Goal: Complete application form

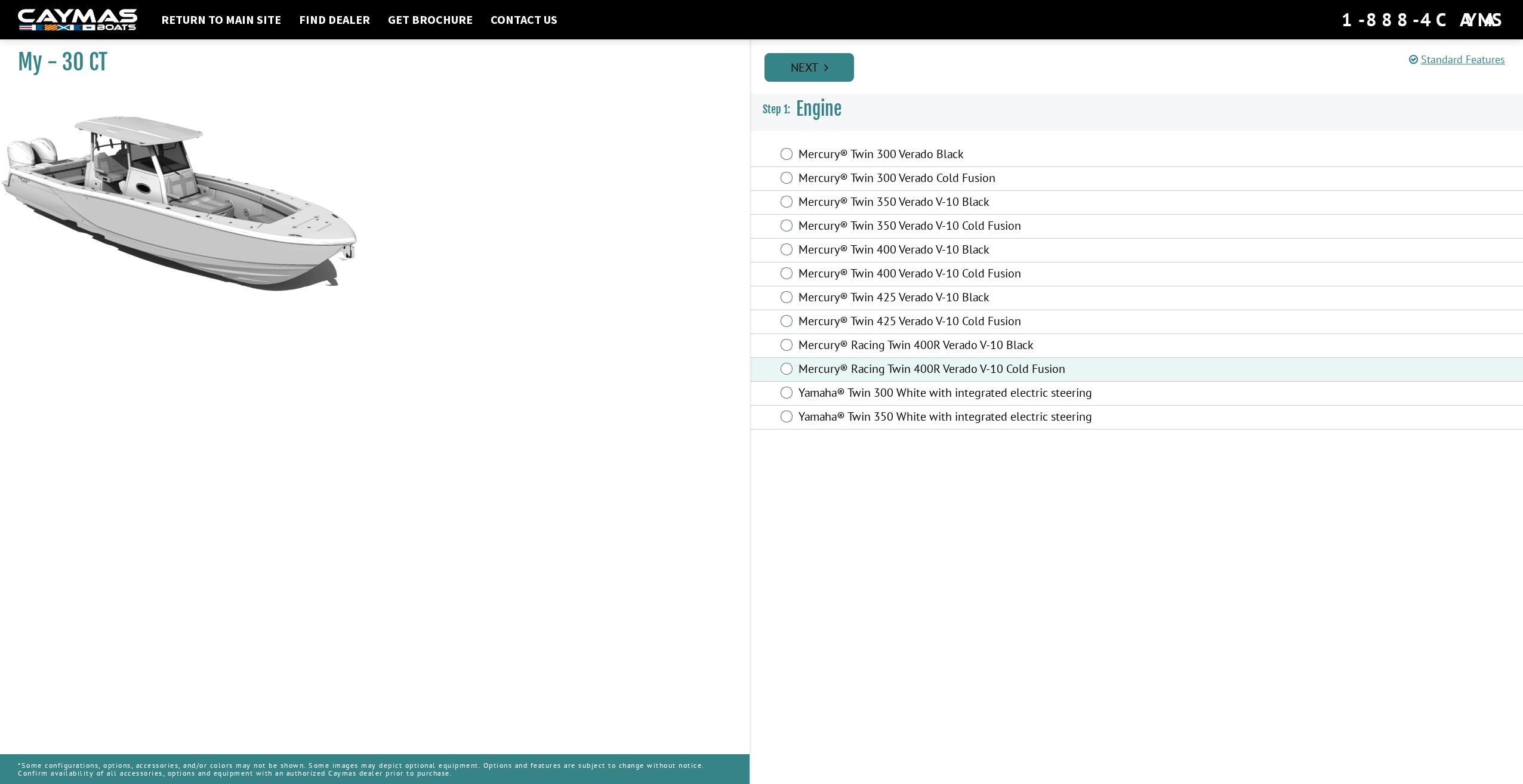
click at [806, 64] on link "Next" at bounding box center [810, 68] width 90 height 29
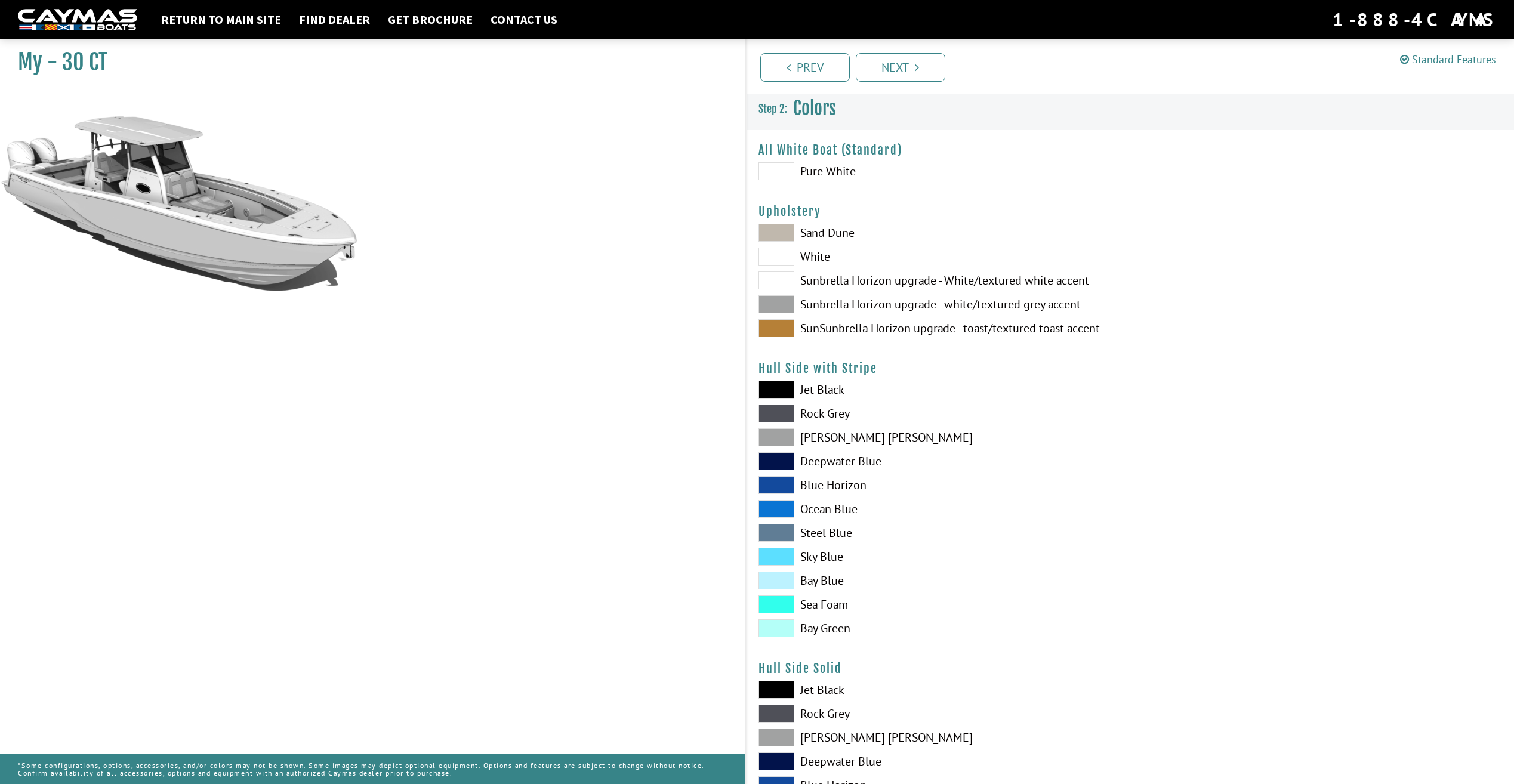
click at [779, 306] on span at bounding box center [776, 303] width 36 height 18
click at [771, 412] on span at bounding box center [776, 413] width 36 height 18
click at [781, 437] on span at bounding box center [776, 436] width 36 height 18
click at [777, 383] on span at bounding box center [776, 389] width 36 height 18
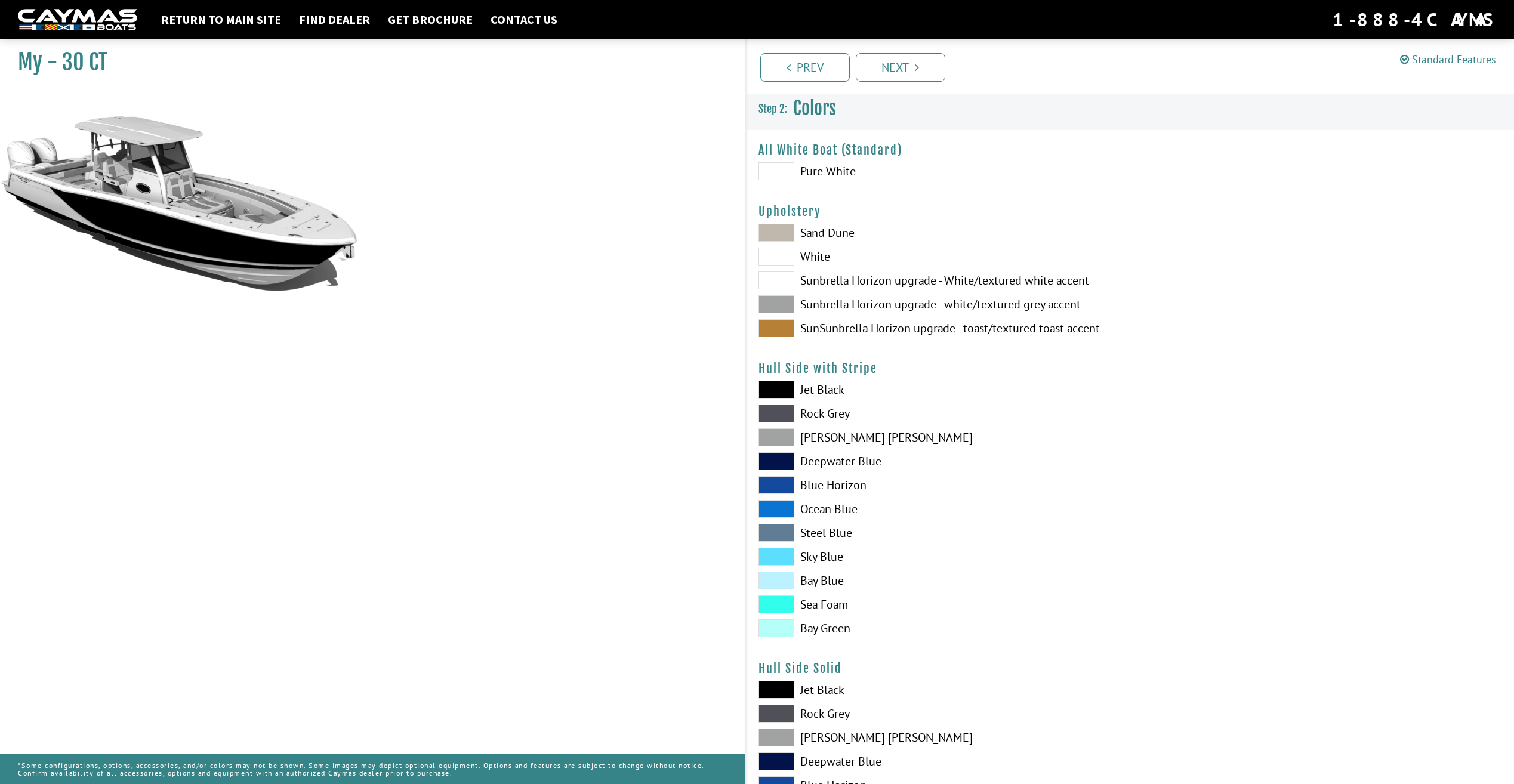
click at [781, 431] on span at bounding box center [776, 436] width 36 height 18
click at [780, 738] on span at bounding box center [776, 737] width 36 height 18
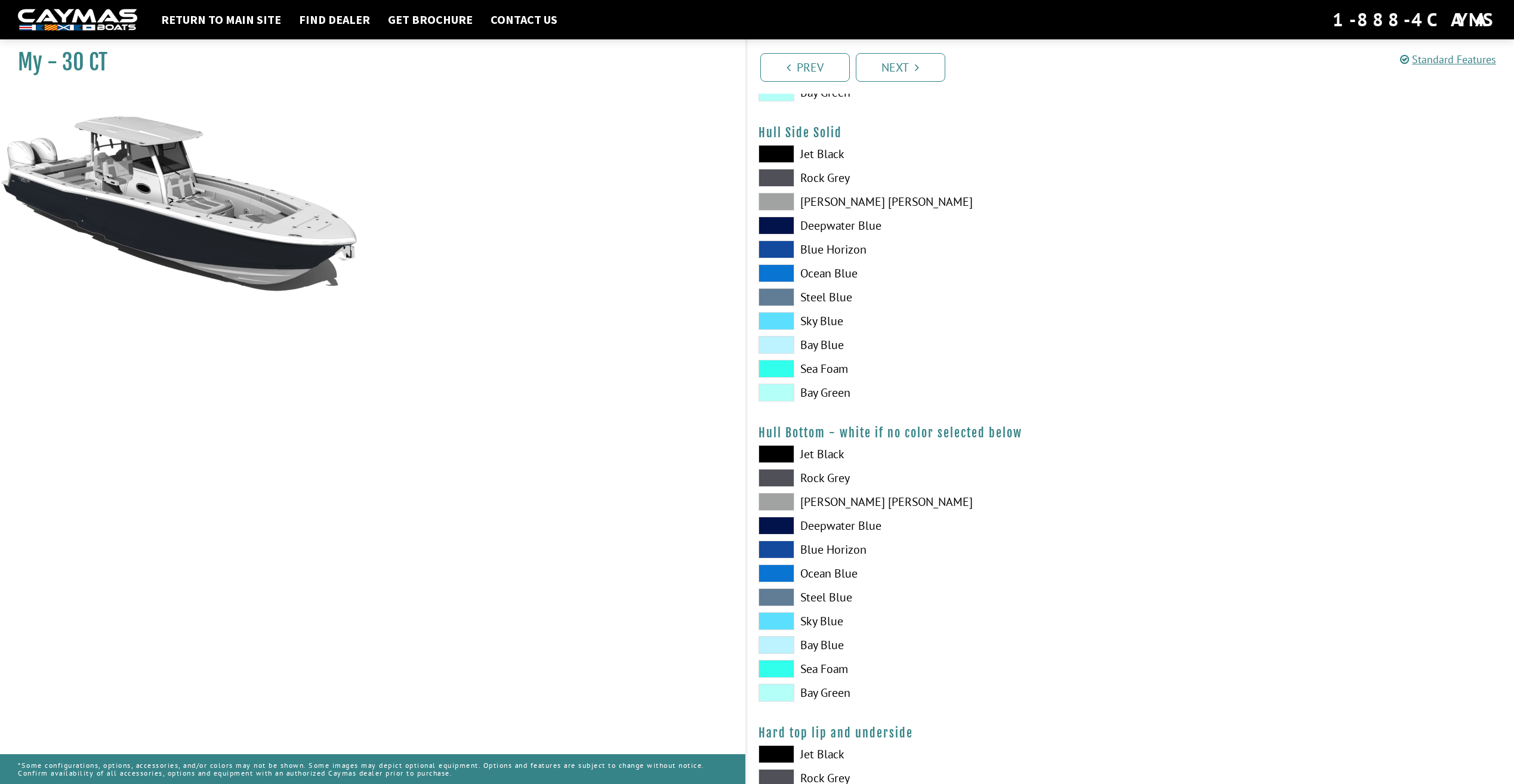
scroll to position [597, 0]
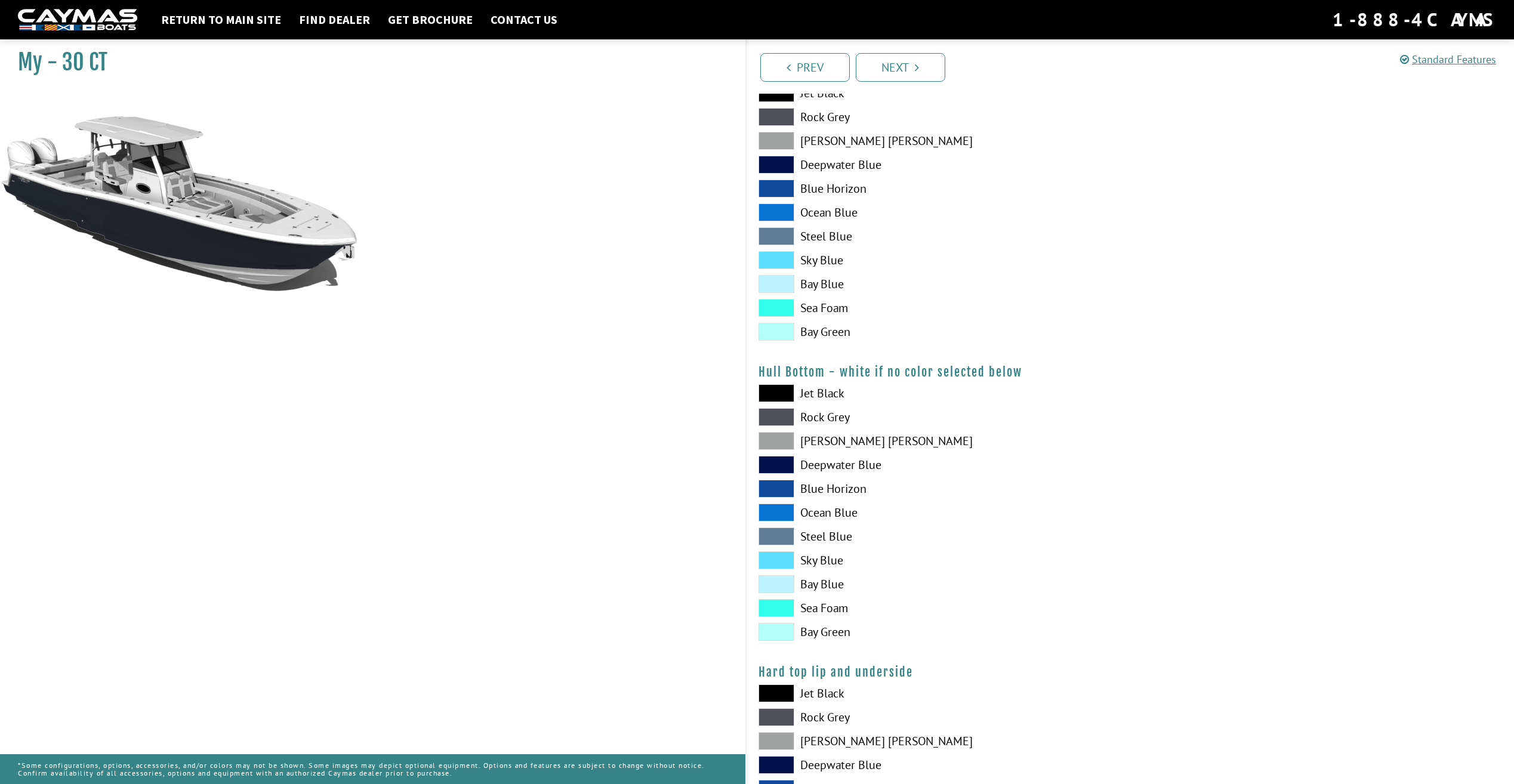
click at [788, 398] on span at bounding box center [776, 392] width 36 height 18
click at [775, 556] on span at bounding box center [776, 559] width 36 height 18
click at [784, 517] on span at bounding box center [776, 512] width 36 height 18
click at [786, 492] on span at bounding box center [776, 488] width 36 height 18
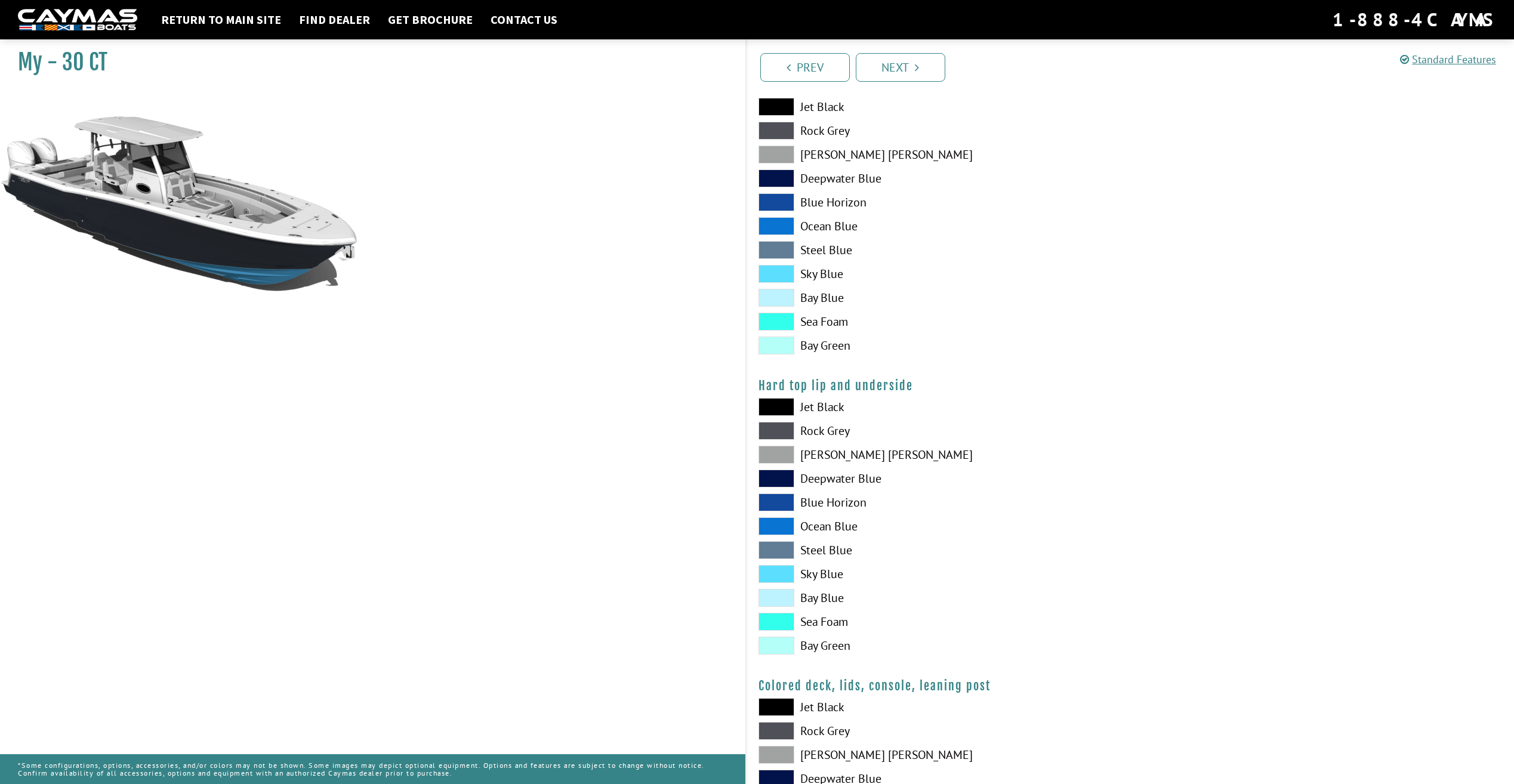
scroll to position [895, 0]
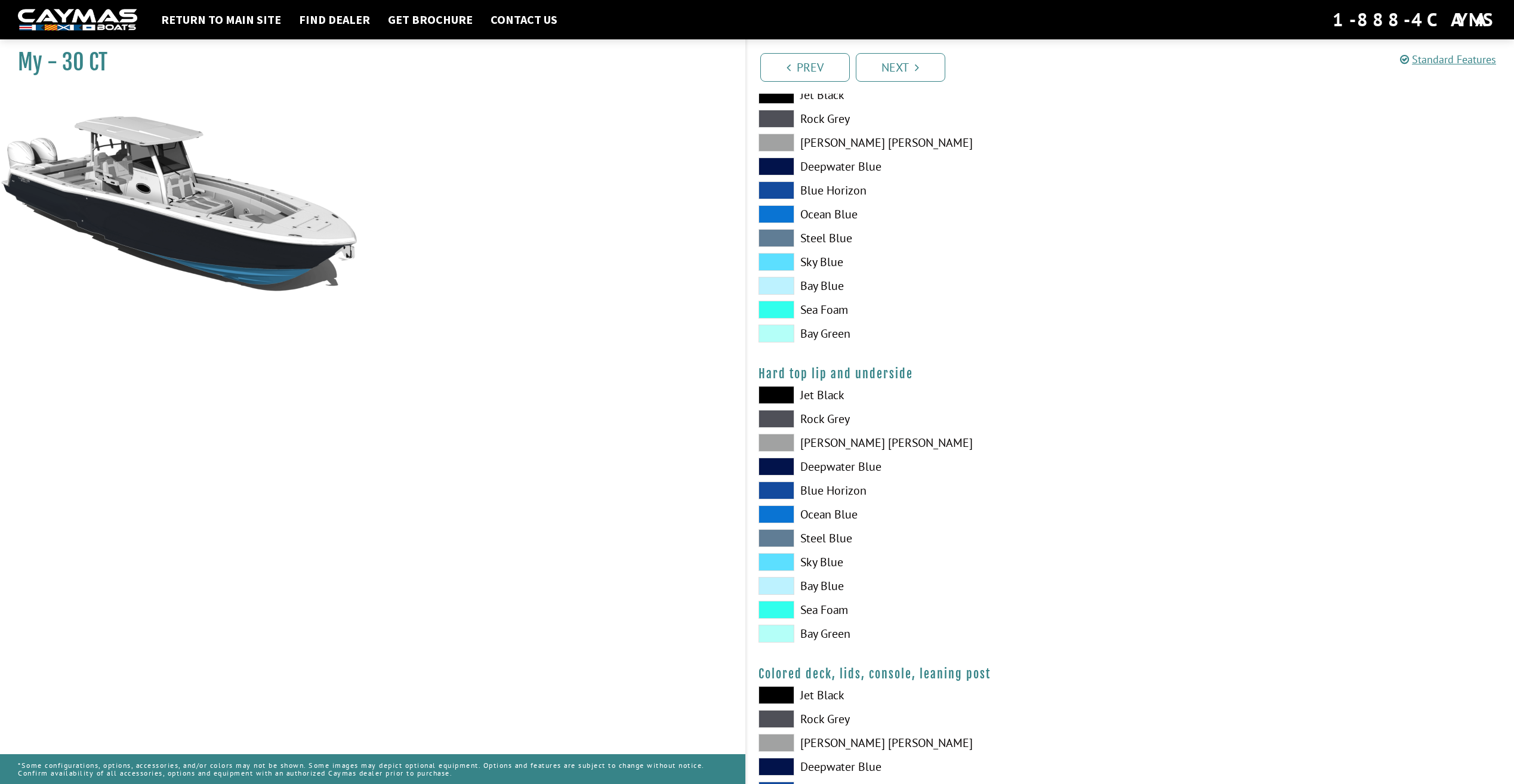
click at [779, 494] on span at bounding box center [776, 490] width 36 height 18
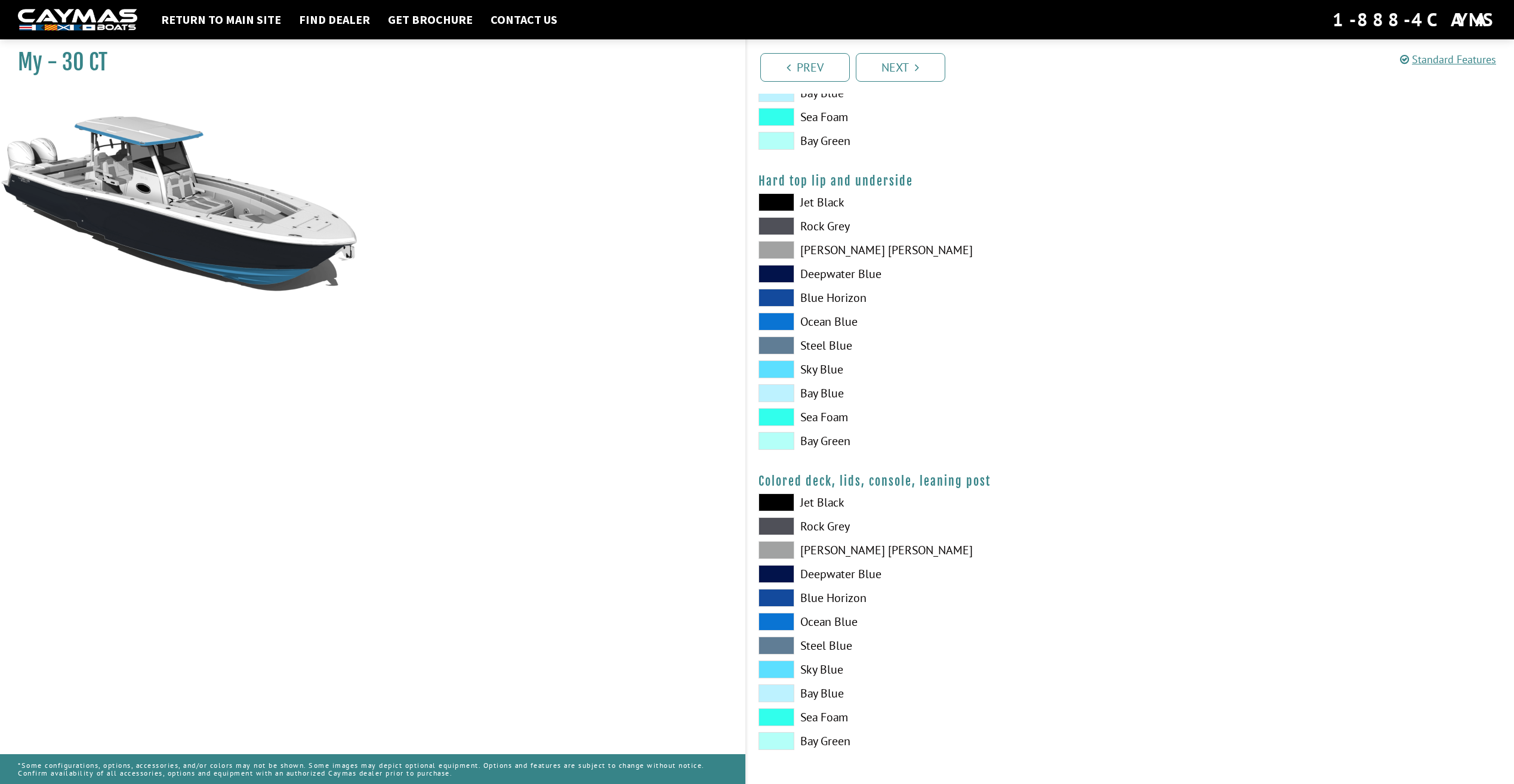
scroll to position [1088, 0]
click at [765, 550] on span at bounding box center [776, 549] width 36 height 18
click at [791, 600] on span at bounding box center [776, 597] width 36 height 18
click at [787, 576] on span at bounding box center [776, 573] width 36 height 18
click at [781, 501] on span at bounding box center [776, 501] width 36 height 18
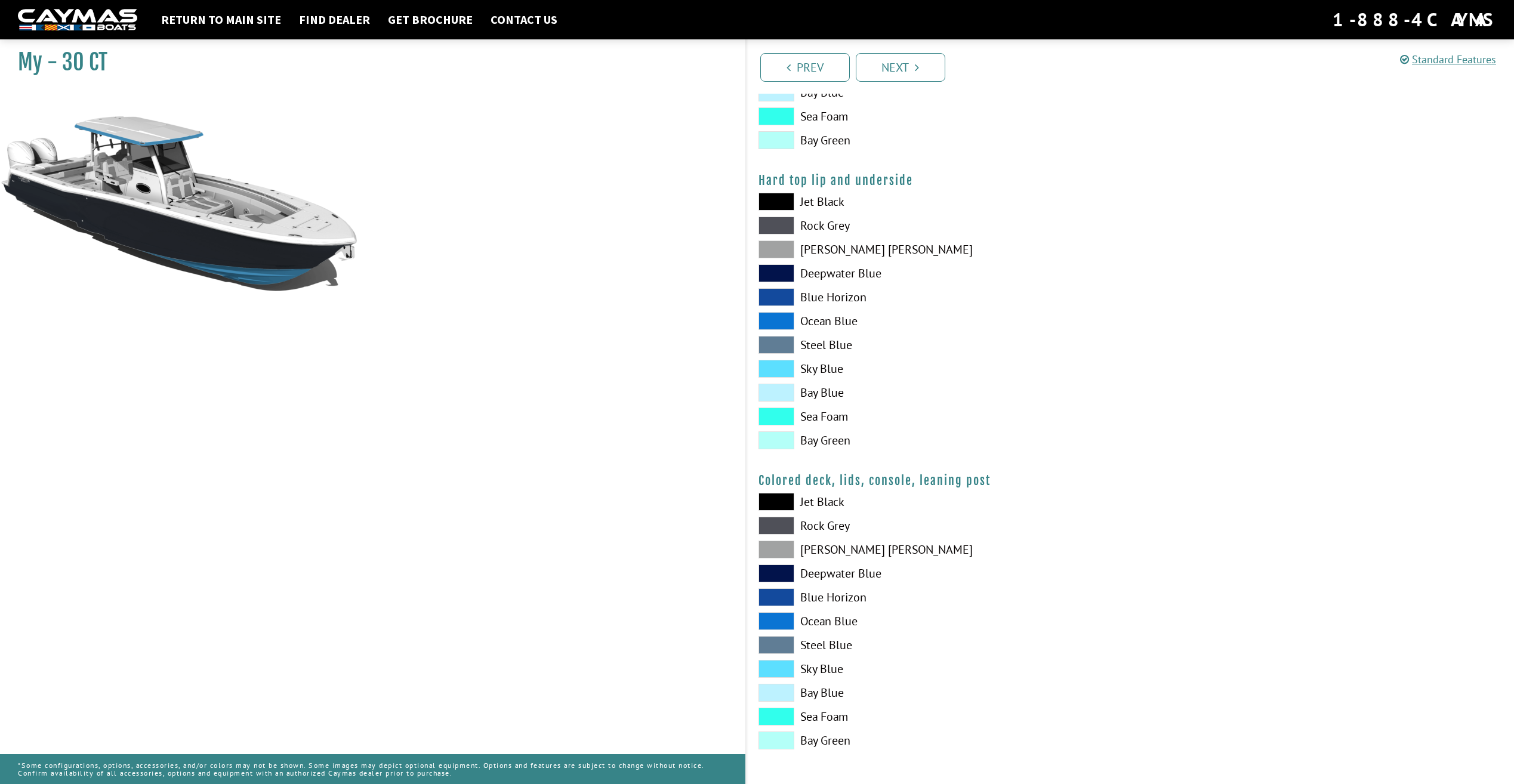
click at [771, 596] on span at bounding box center [776, 597] width 36 height 18
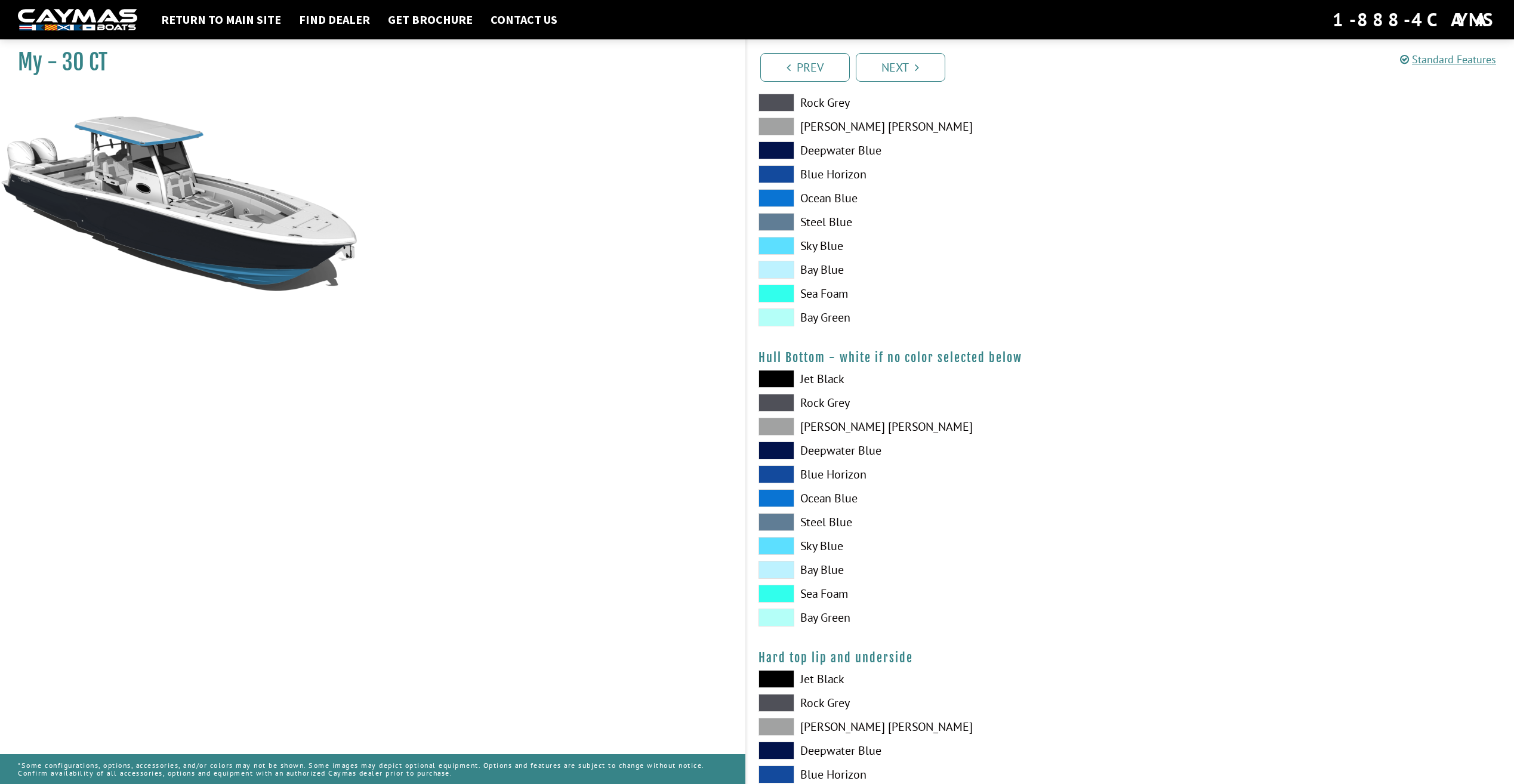
drag, startPoint x: 871, startPoint y: 561, endPoint x: 907, endPoint y: 560, distance: 36.0
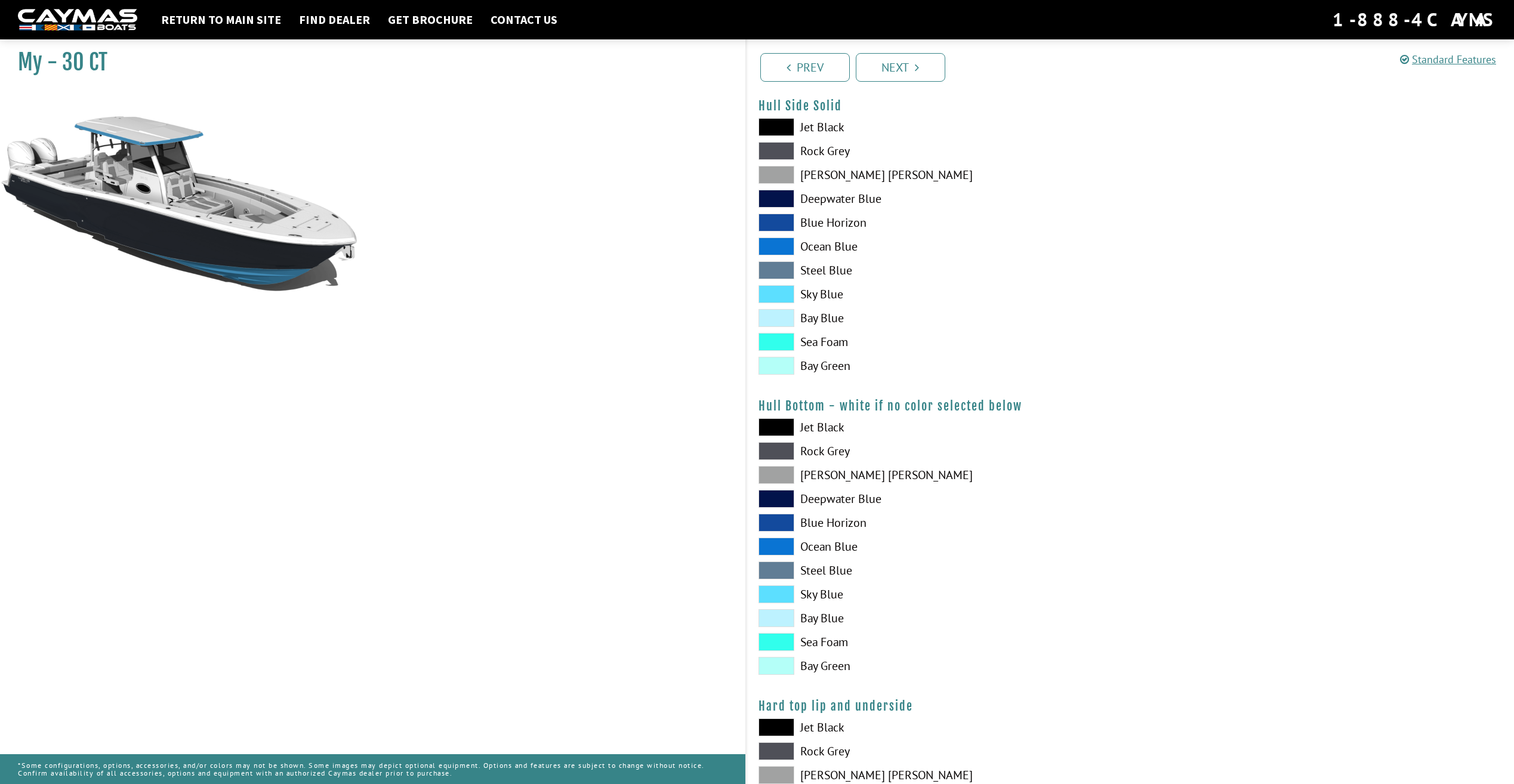
scroll to position [492, 0]
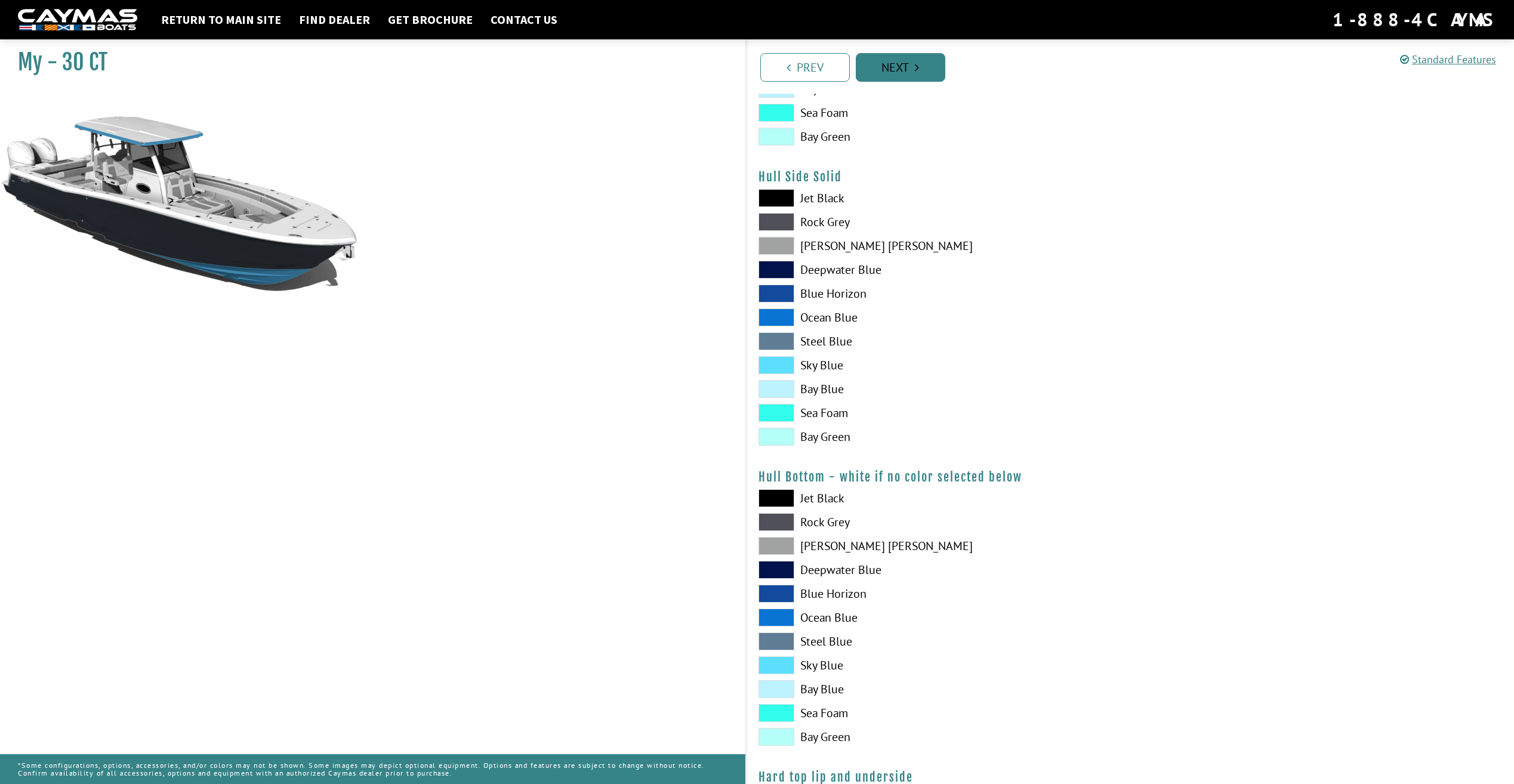
click at [912, 68] on link "Next" at bounding box center [900, 68] width 90 height 29
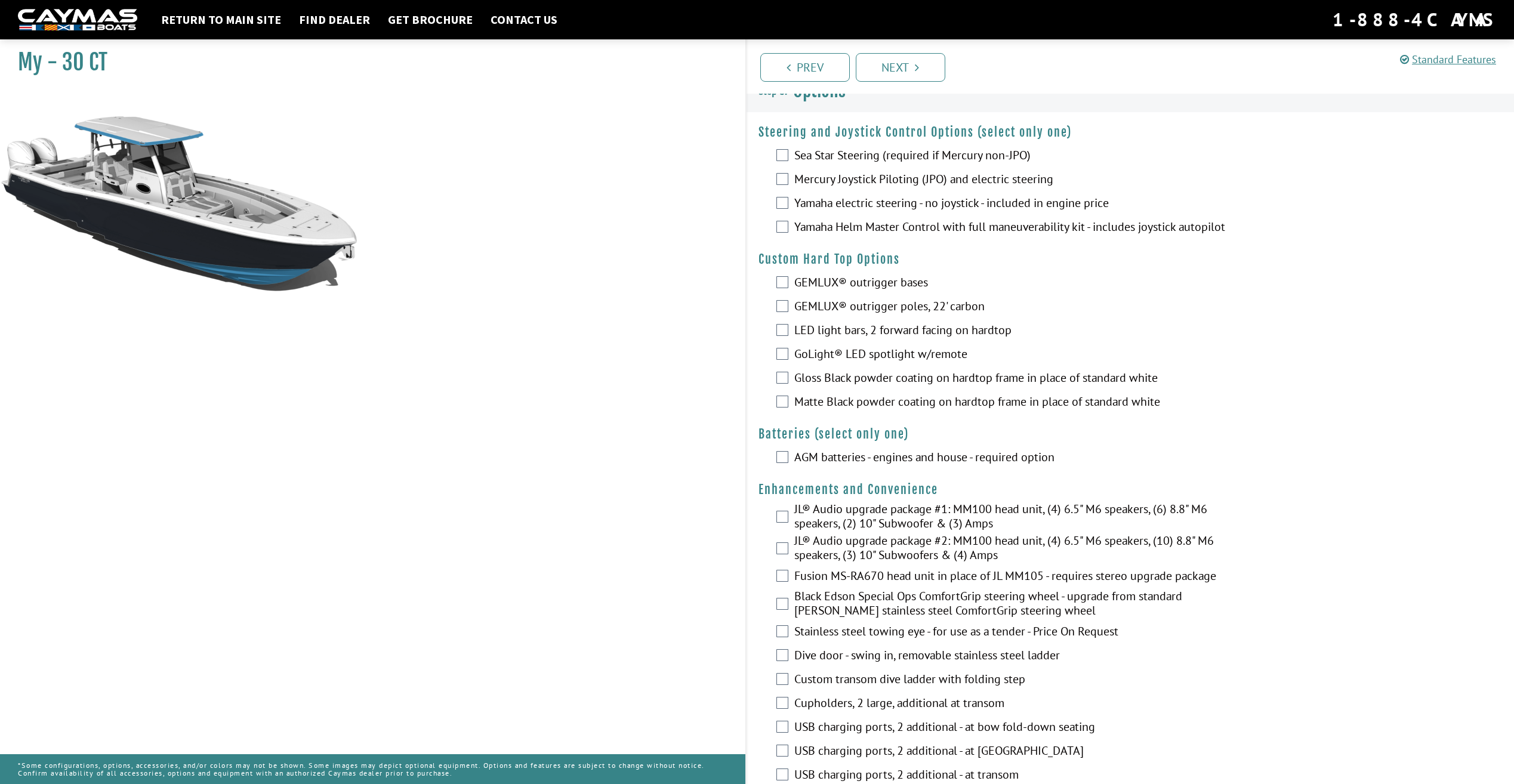
scroll to position [0, 0]
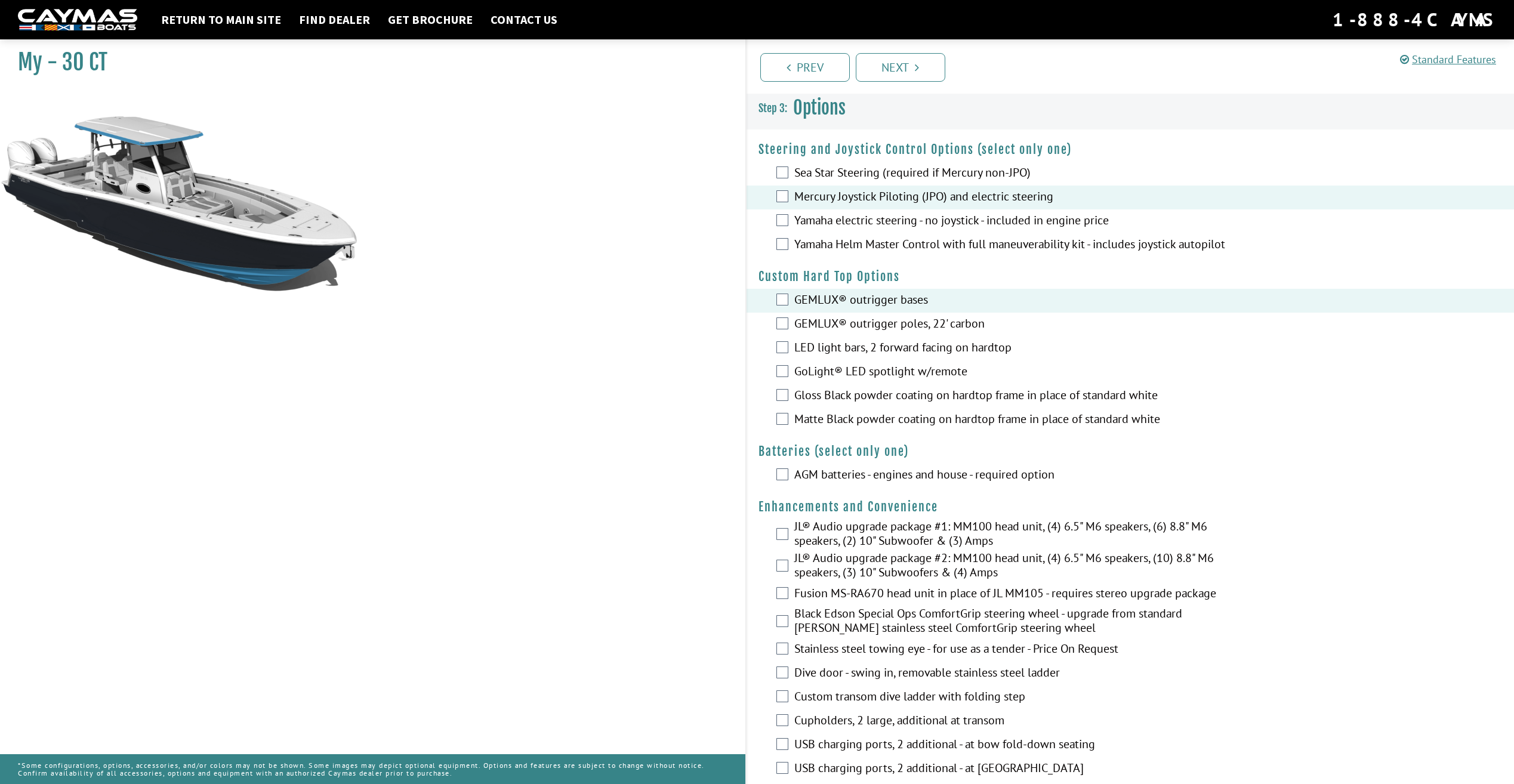
click at [789, 328] on div "GEMLUX® outrigger poles, 22' carbon" at bounding box center [1131, 325] width 768 height 24
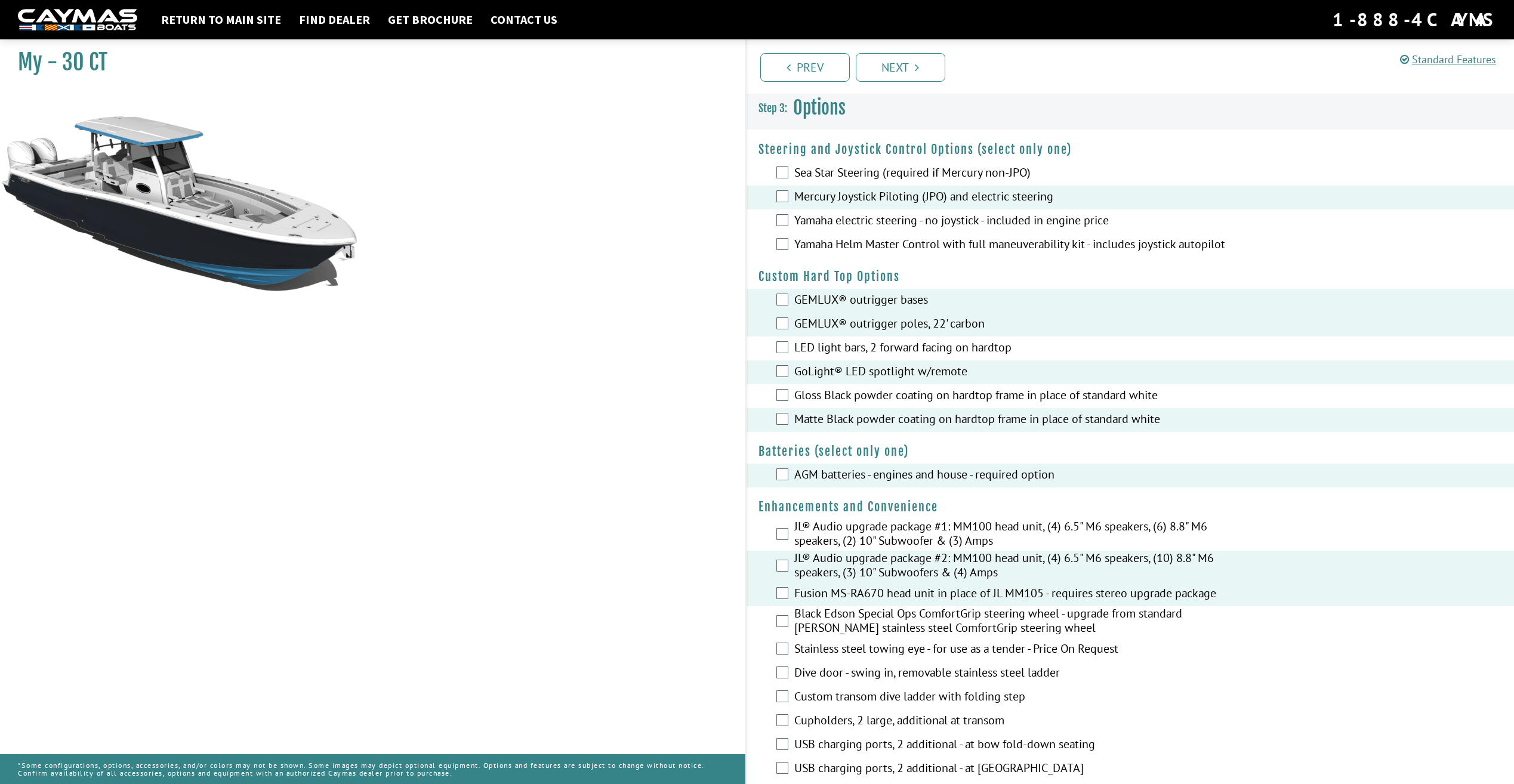
click at [813, 631] on label "Black Edson Special Ops ComfortGrip steering wheel - upgrade from standard [PER…" at bounding box center [1010, 621] width 432 height 31
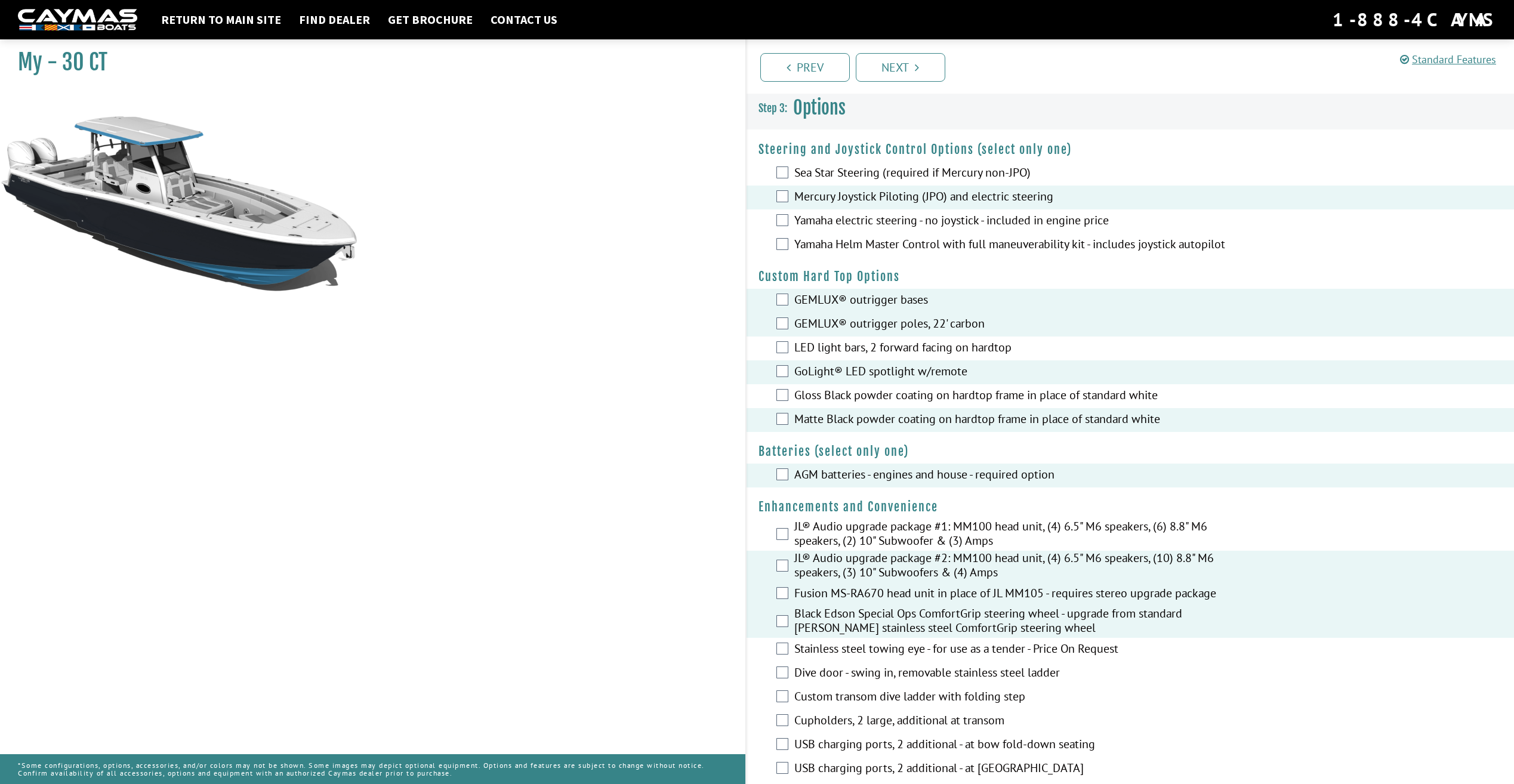
click at [801, 659] on label "Stainless steel towing eye - for use as a tender - Price On Request" at bounding box center [1010, 650] width 432 height 17
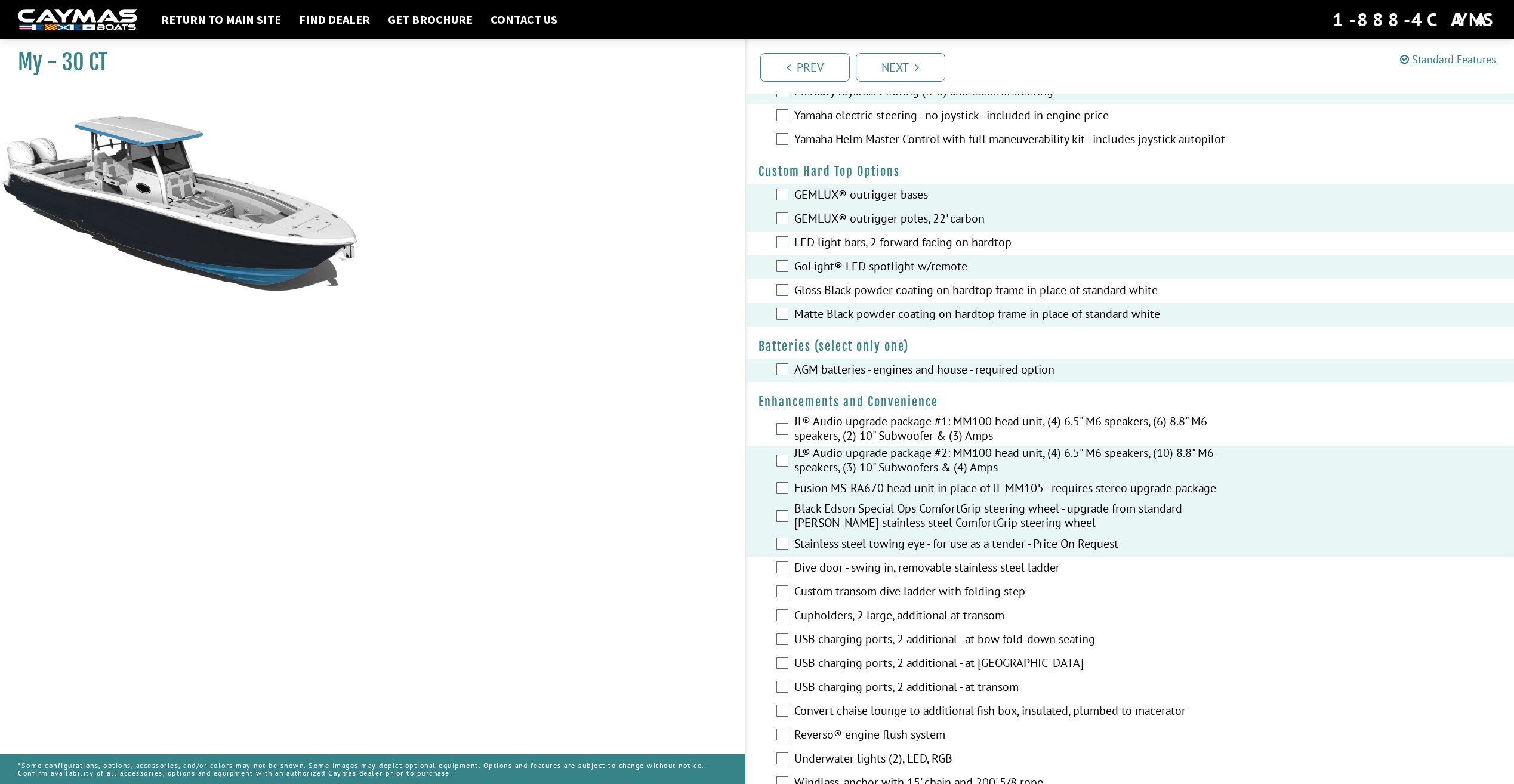
scroll to position [120, 0]
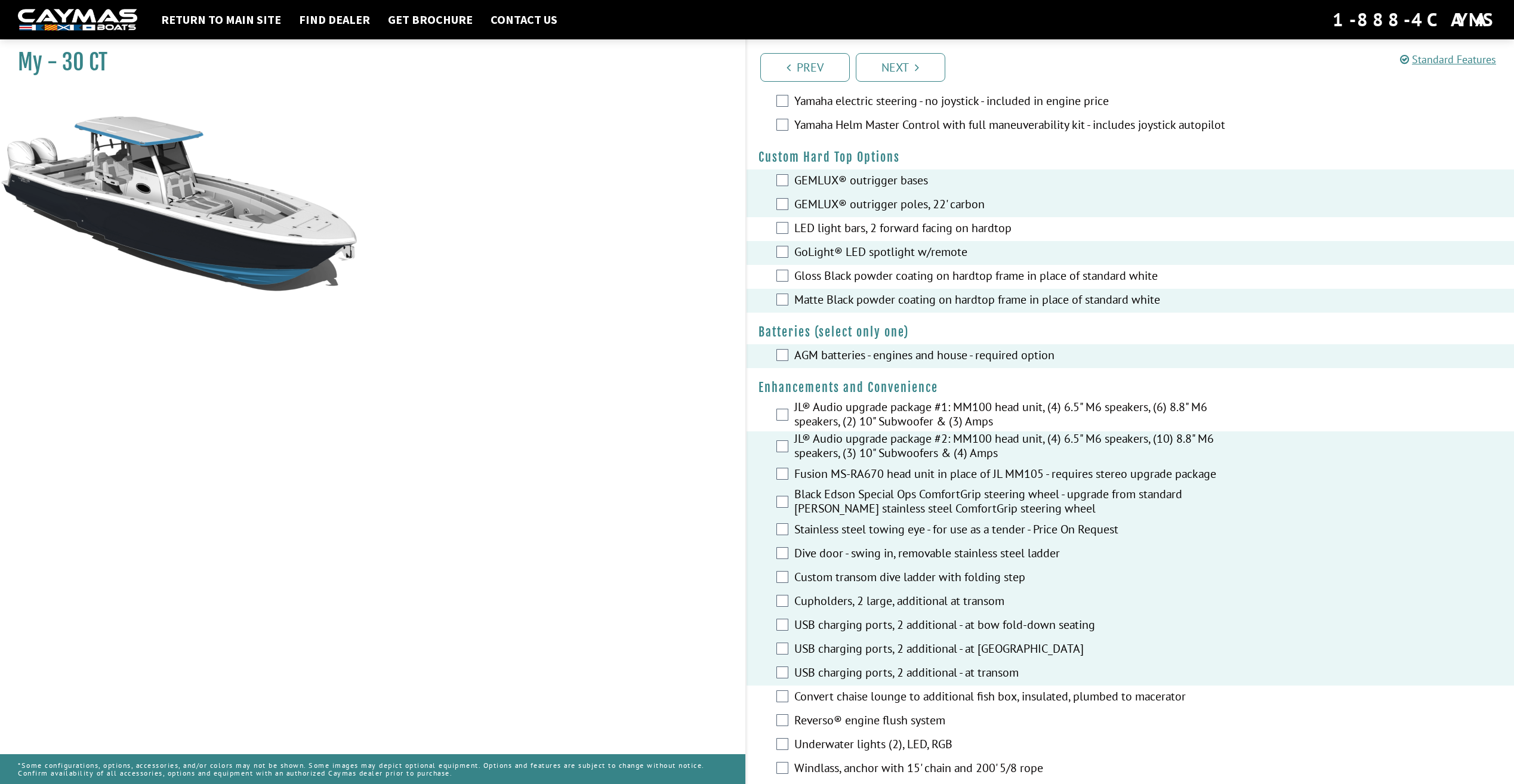
click at [793, 705] on div "Convert chaise lounge to additional fish box, insulated, plumbed to macerator" at bounding box center [1131, 698] width 768 height 24
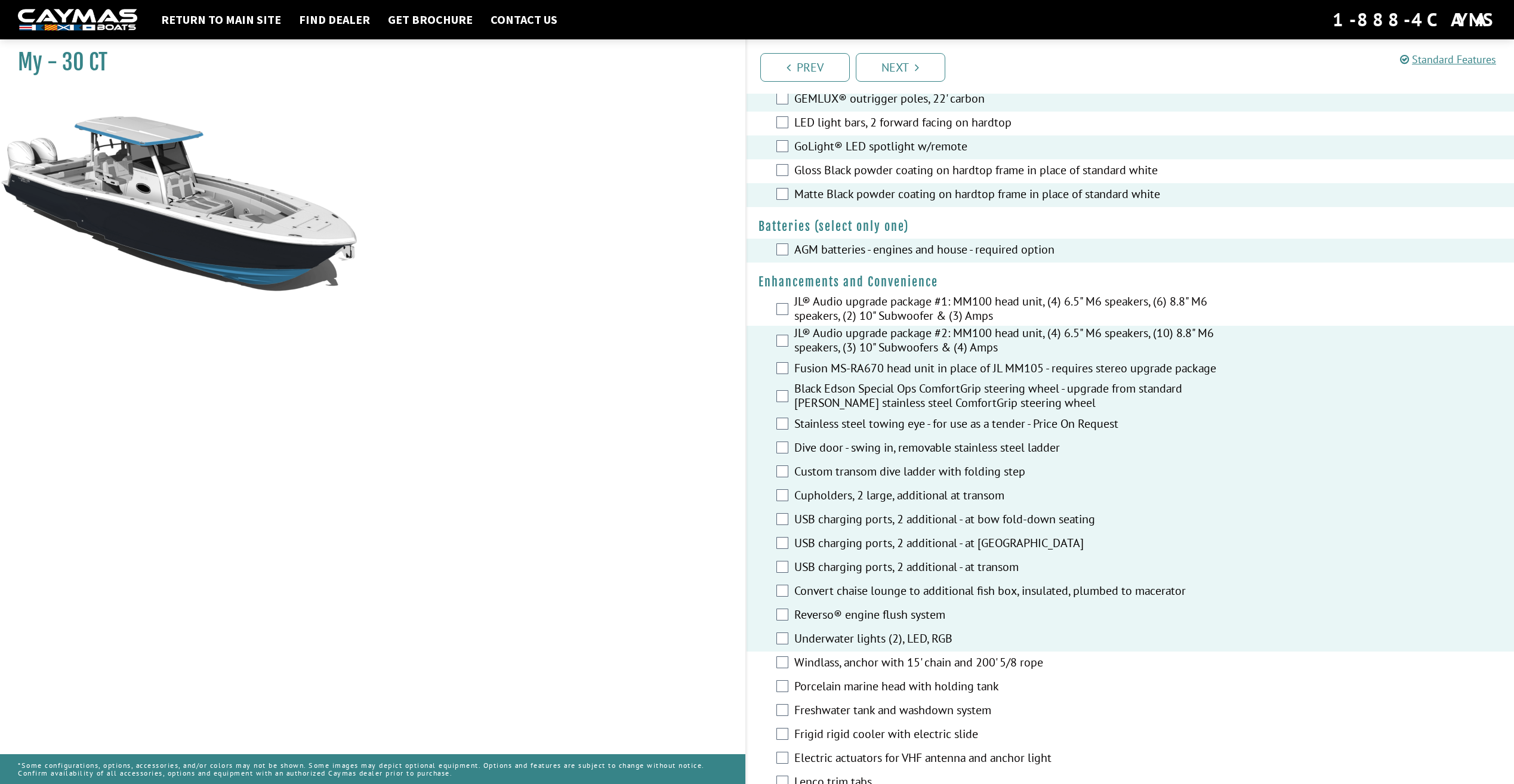
scroll to position [239, 0]
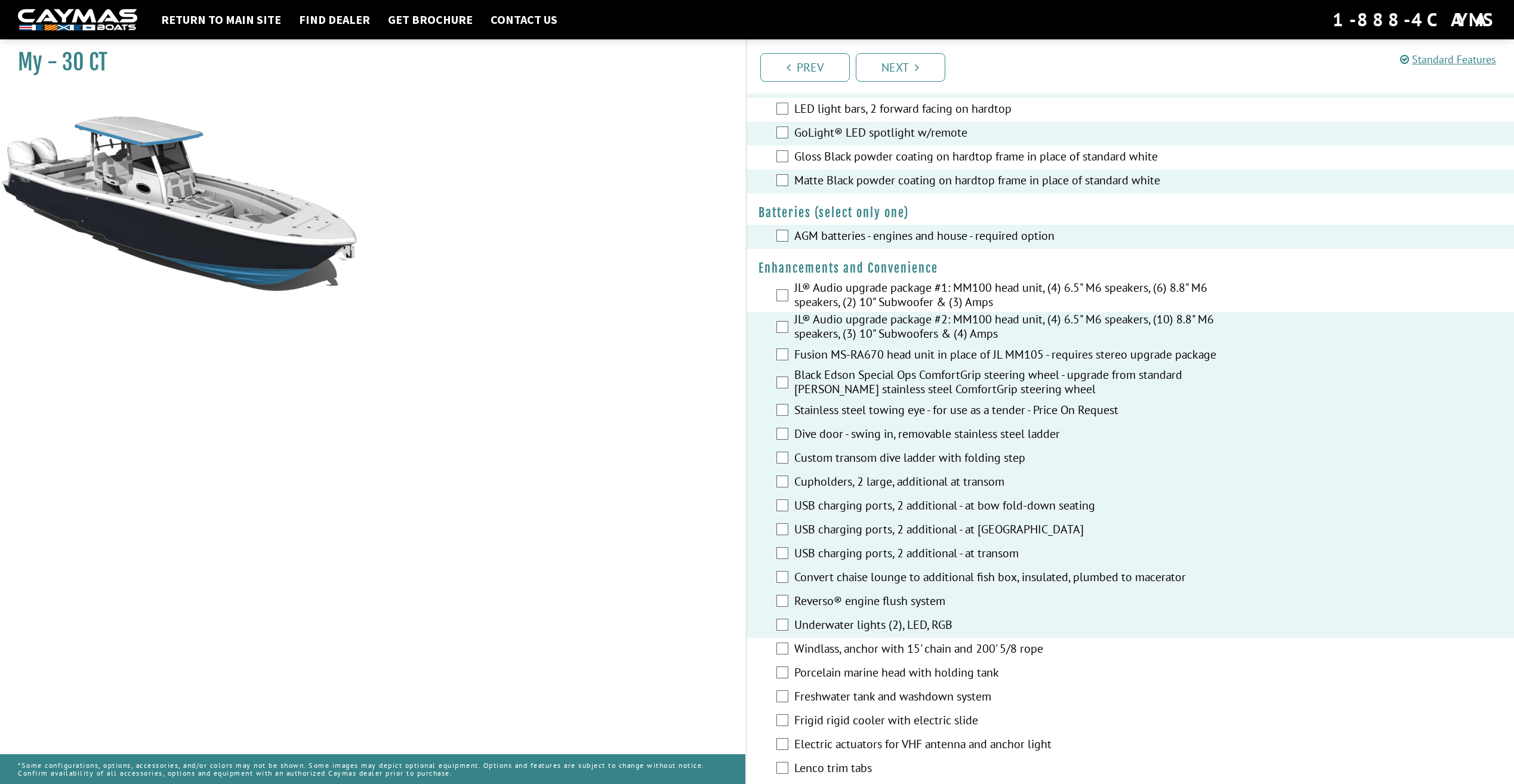
click at [782, 662] on div "Windlass, anchor with 15' chain and 200' 5/8 rope" at bounding box center [1131, 650] width 768 height 24
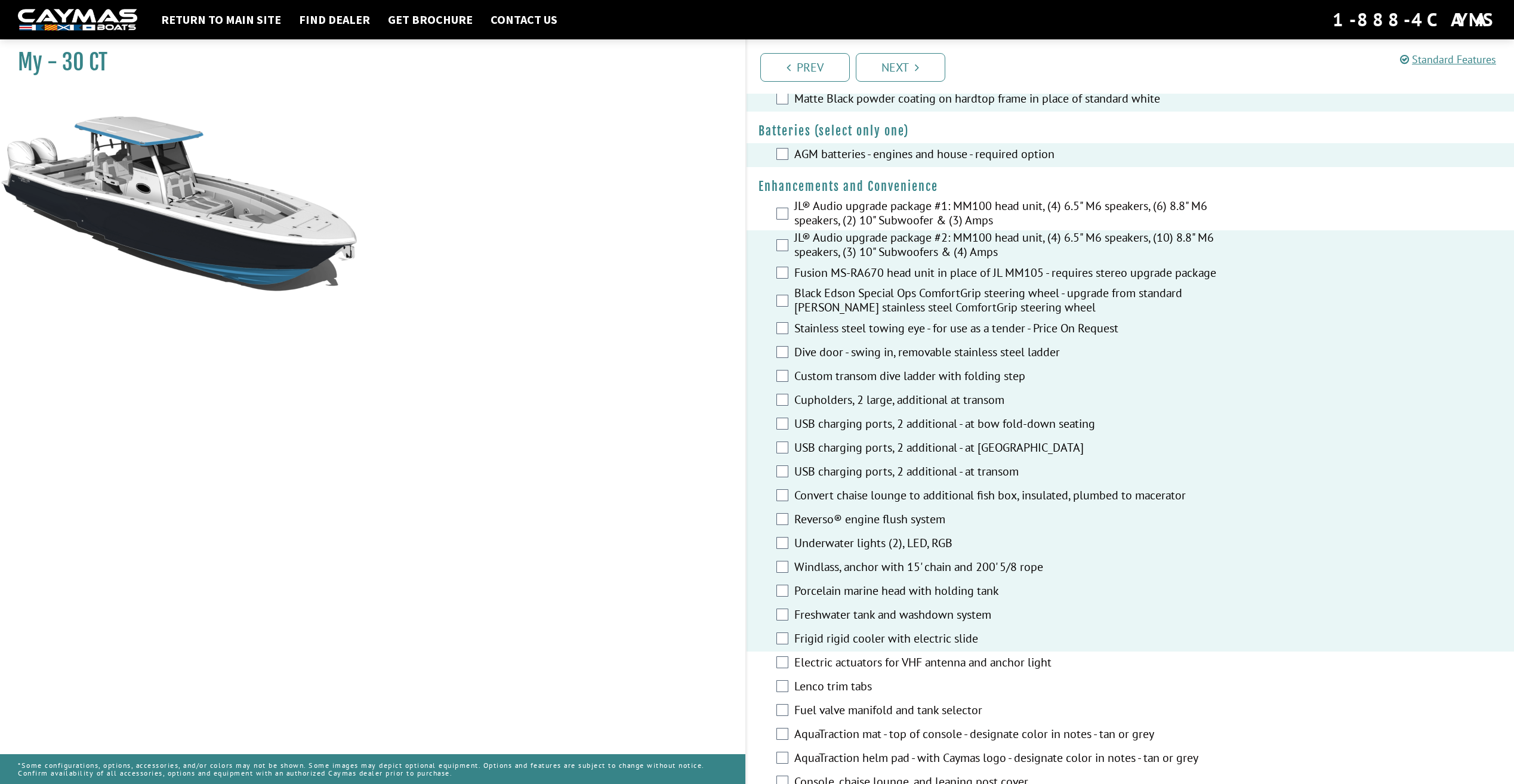
scroll to position [358, 0]
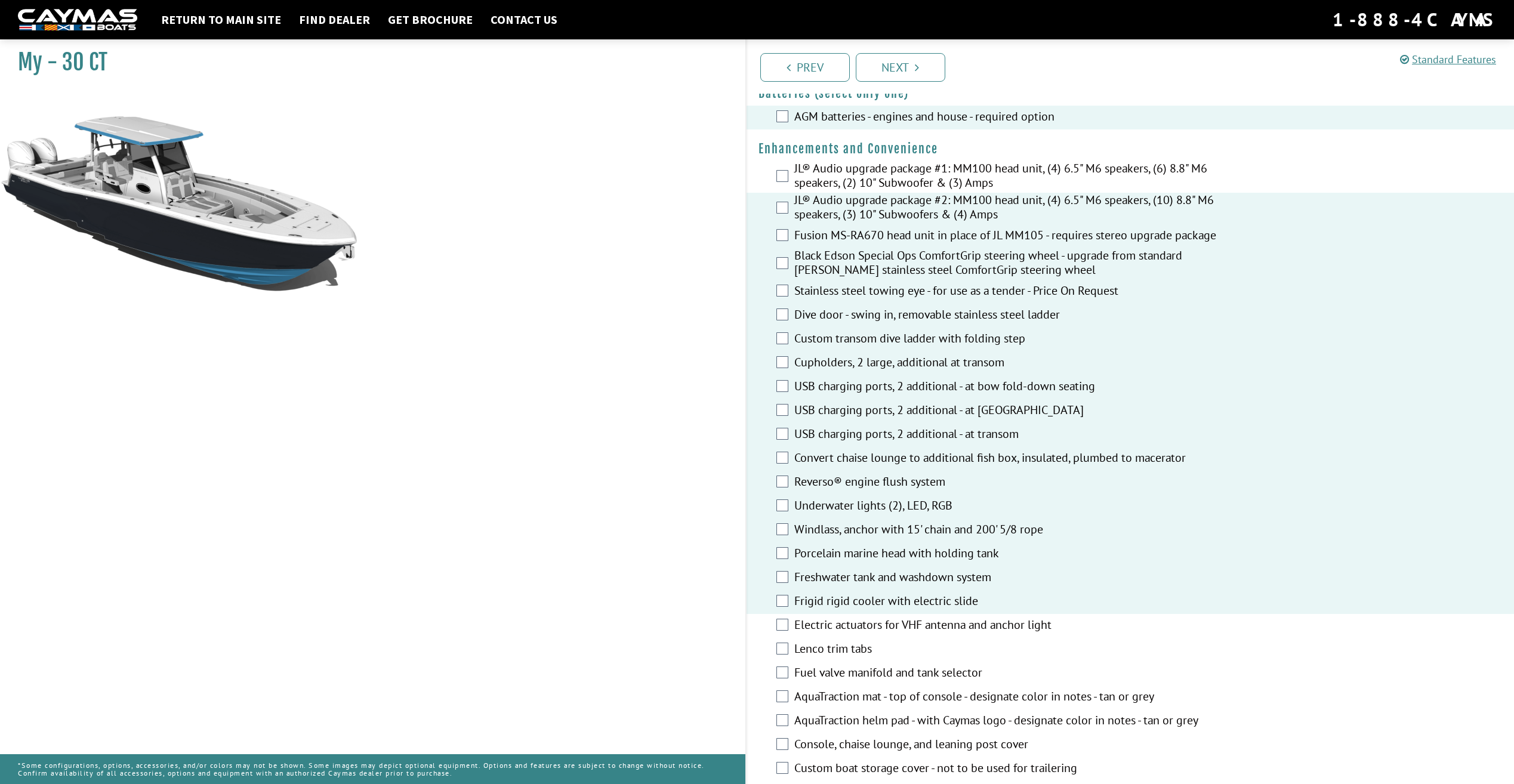
click at [775, 633] on div "Electric actuators for VHF antenna and anchor light" at bounding box center [1131, 626] width 768 height 24
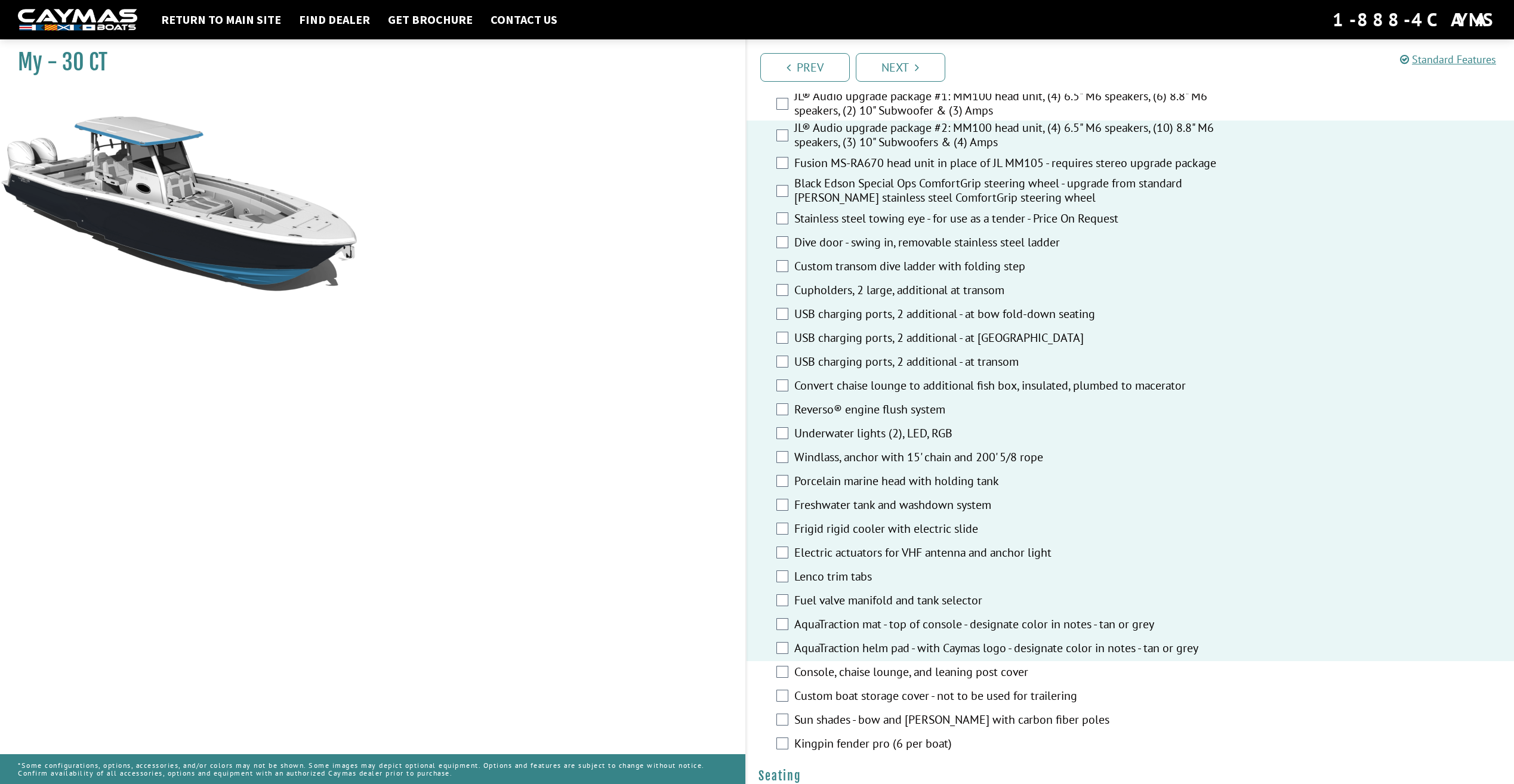
scroll to position [477, 0]
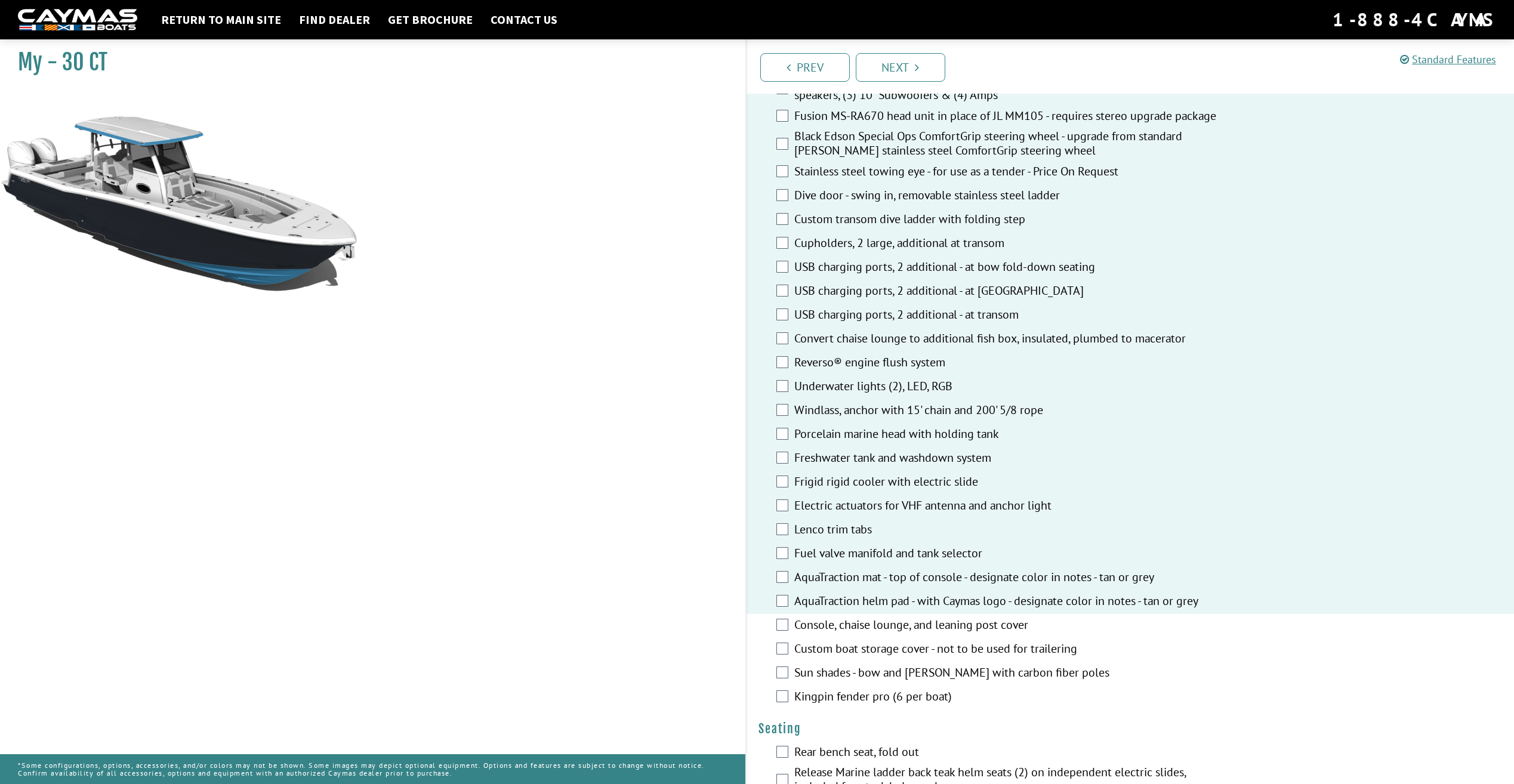
click at [783, 686] on div "Sun shades - bow and [PERSON_NAME] with carbon fiber poles" at bounding box center [1131, 674] width 768 height 24
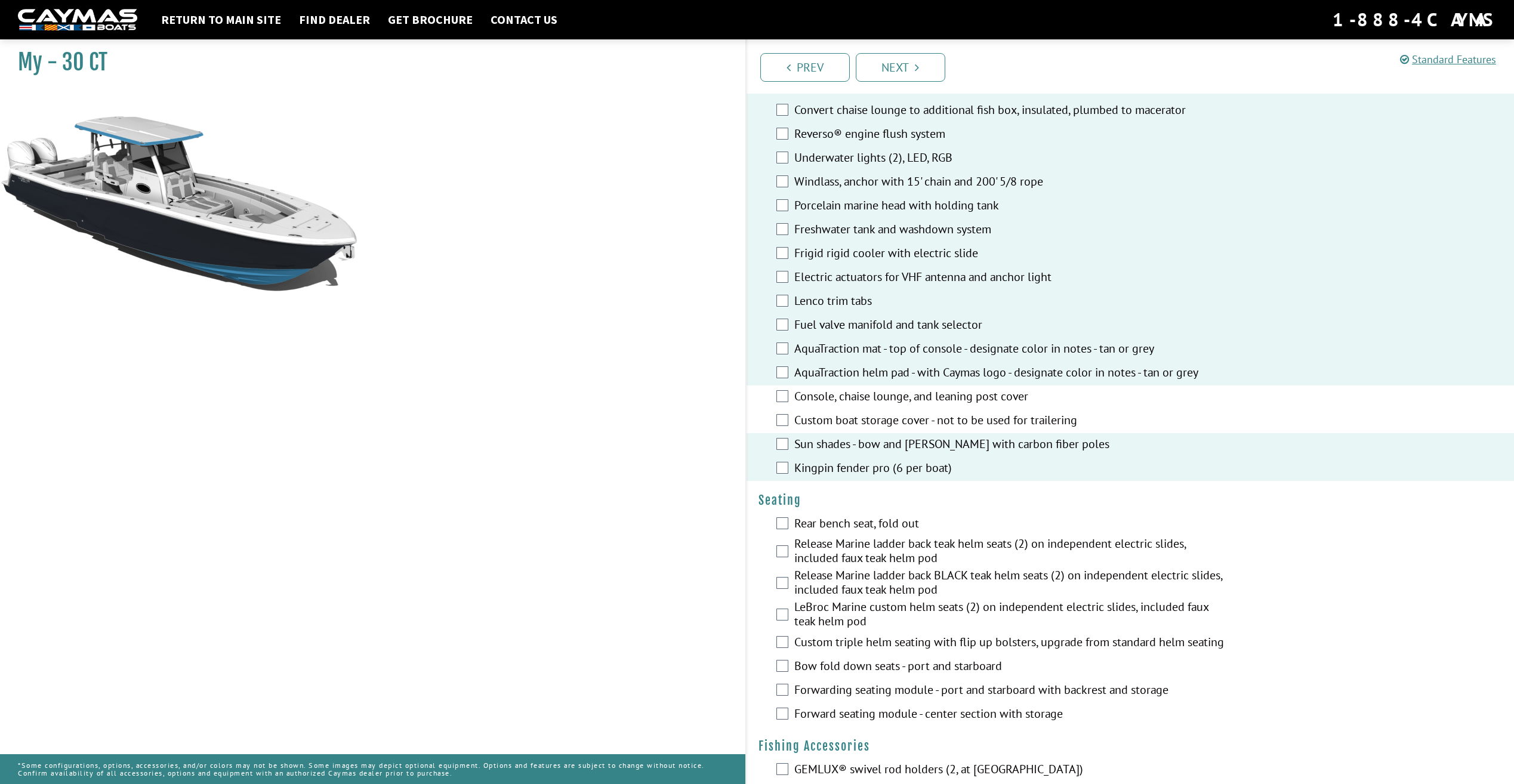
scroll to position [716, 0]
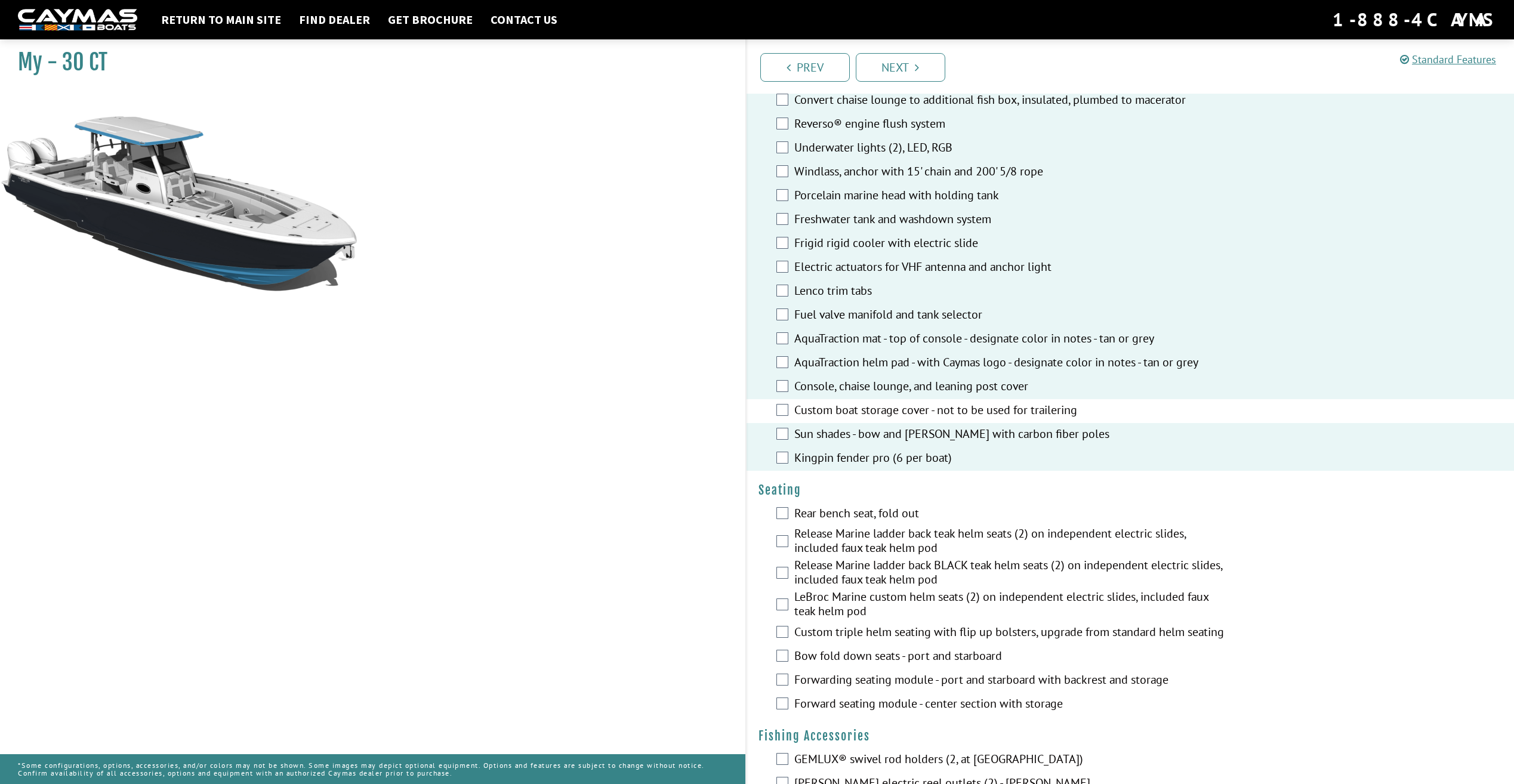
click at [774, 413] on div "Custom boat storage cover - not to be used for trailering" at bounding box center [1131, 411] width 768 height 24
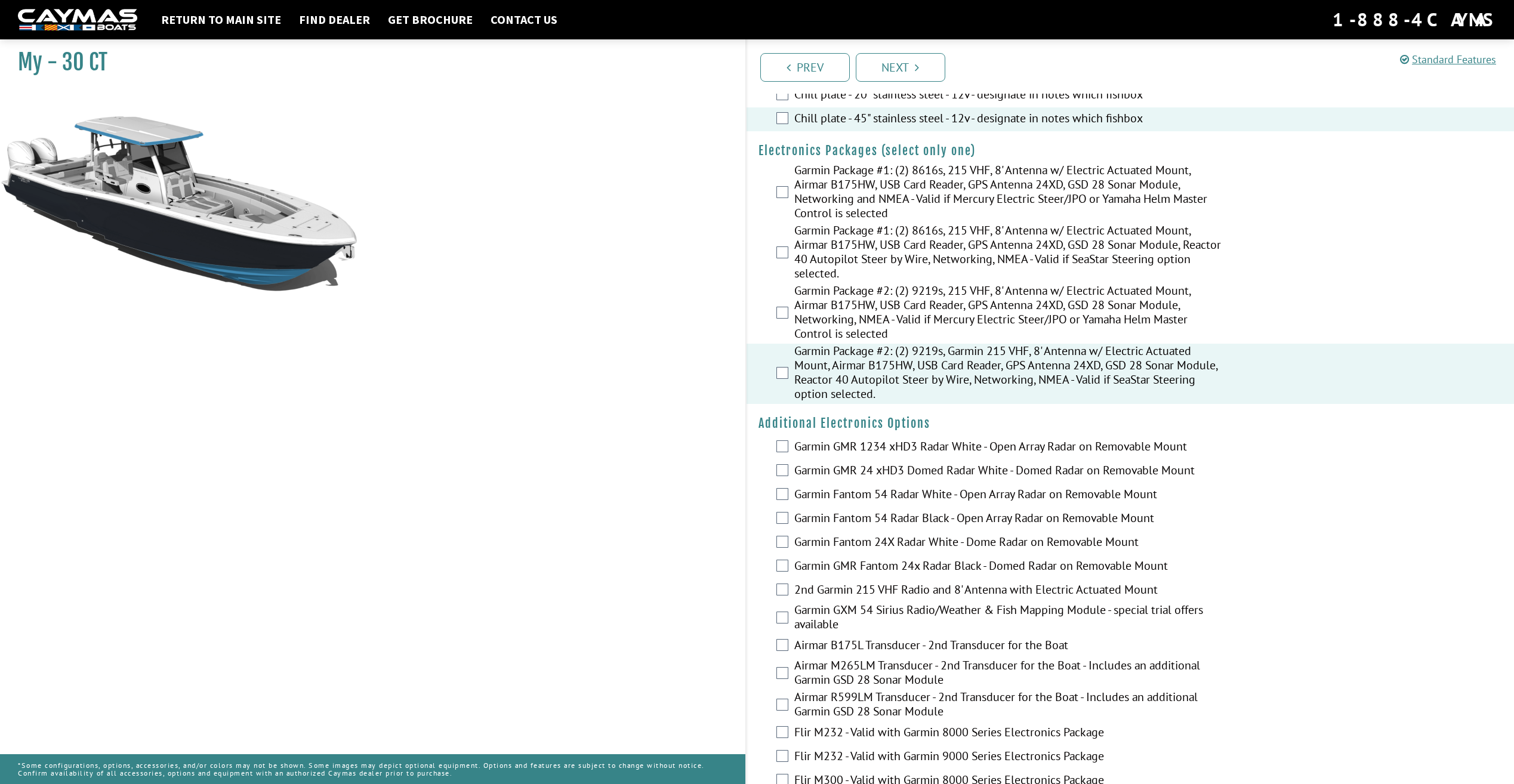
scroll to position [1671, 0]
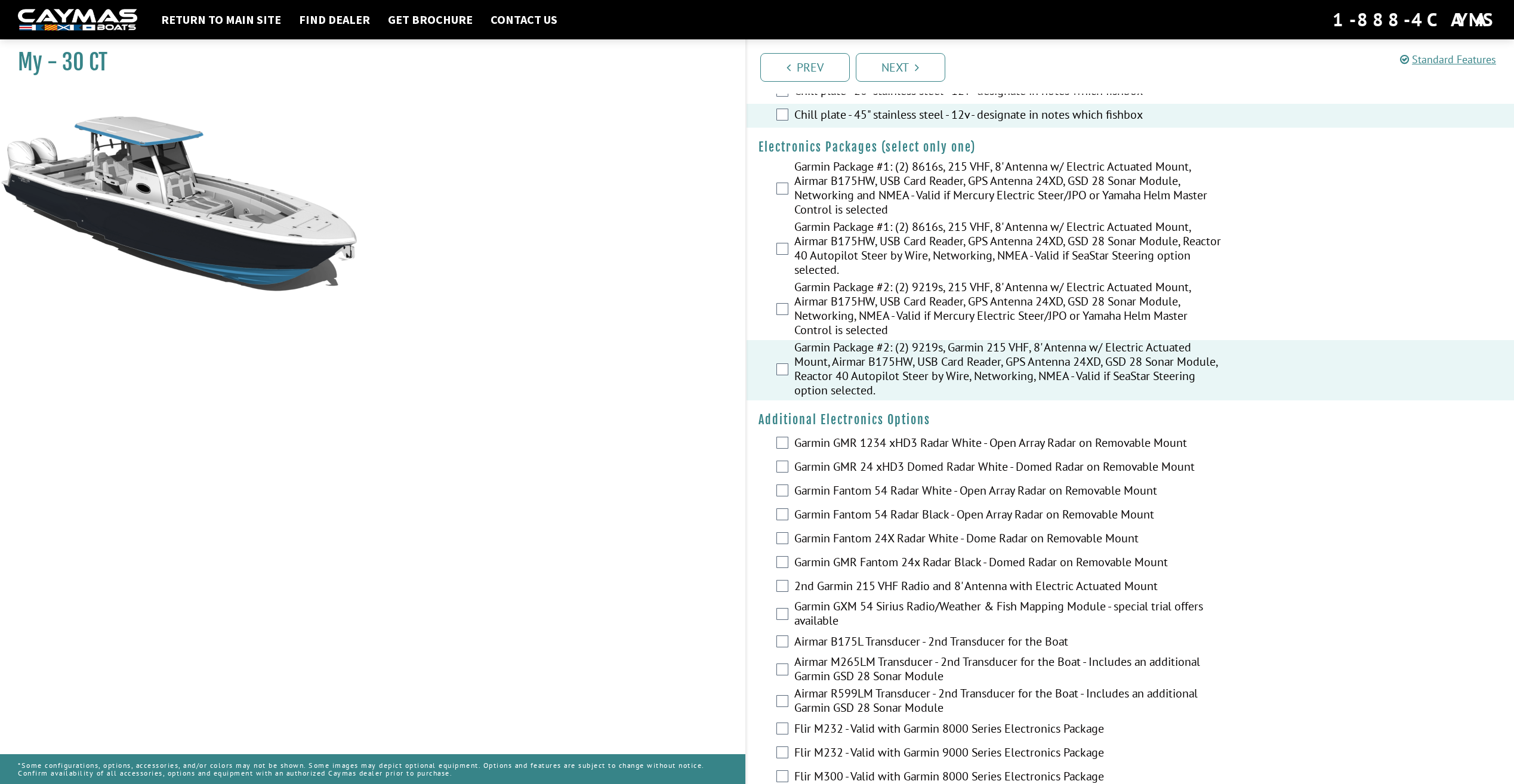
click at [825, 503] on div "Garmin Fantom 54 Radar White - Open Array Radar on Removable Mount" at bounding box center [1131, 492] width 768 height 24
click at [795, 501] on label "Garmin Fantom 54 Radar White - Open Array Radar on Removable Mount" at bounding box center [1010, 492] width 432 height 17
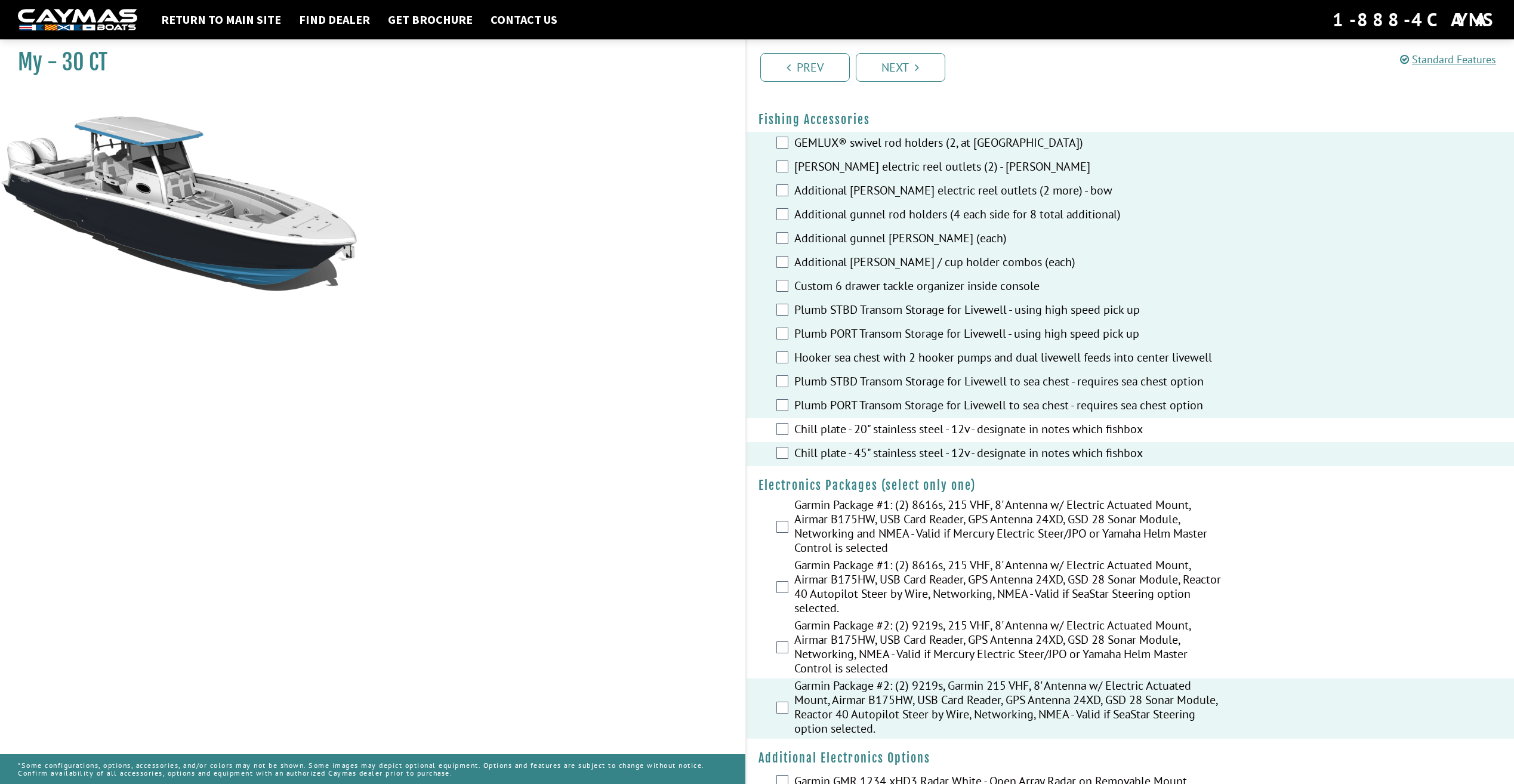
scroll to position [1305, 0]
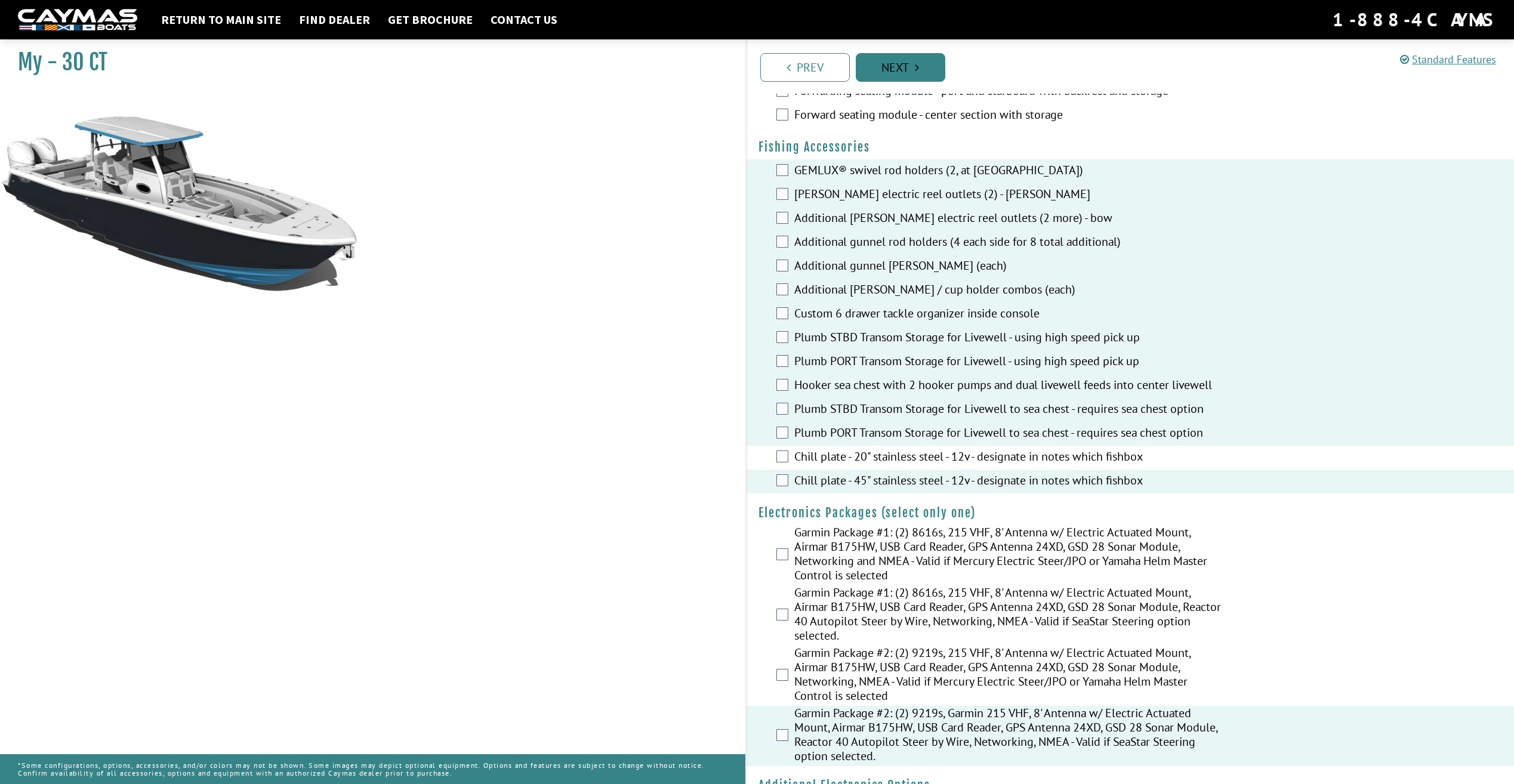
click at [896, 75] on link "Next" at bounding box center [900, 68] width 90 height 29
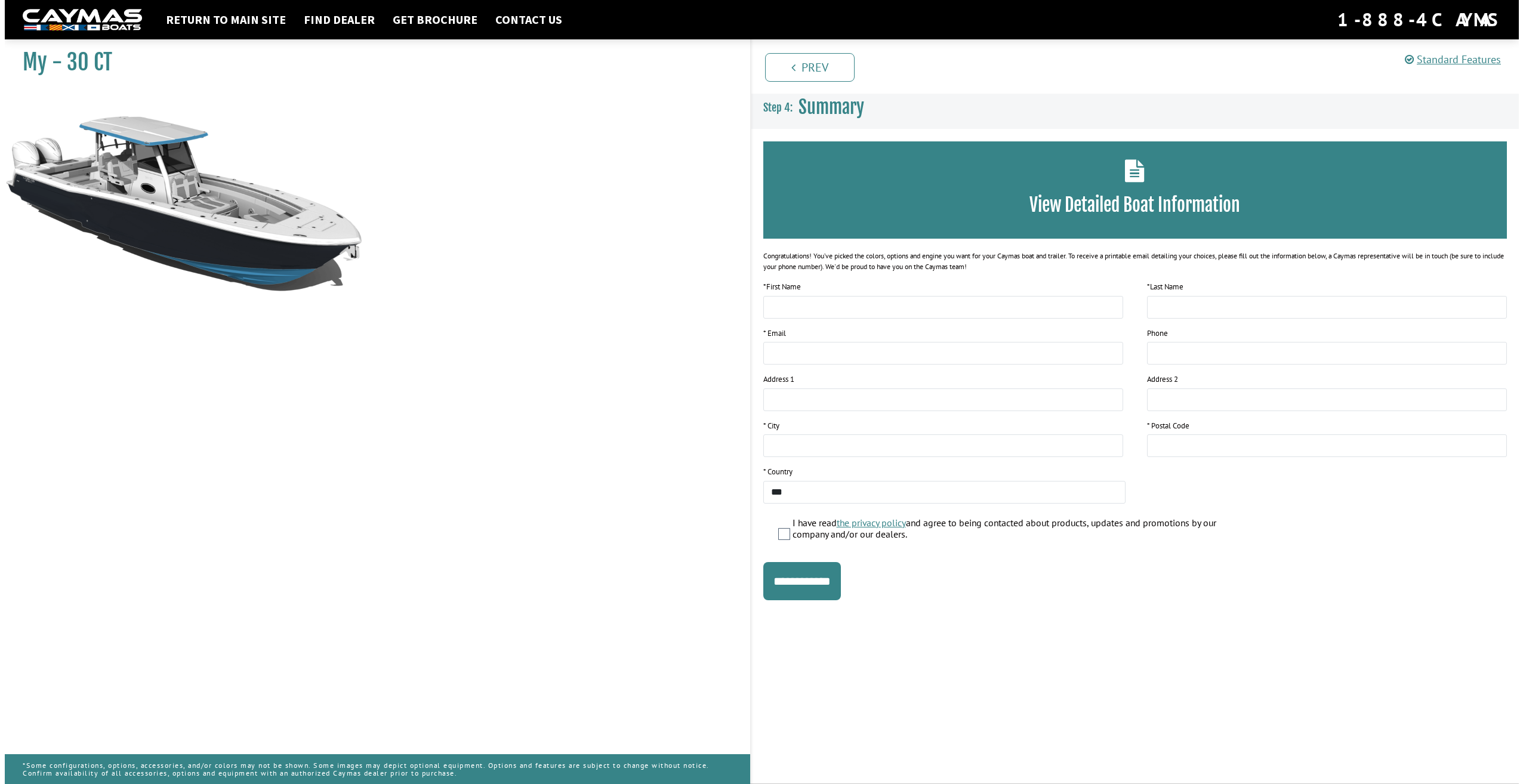
scroll to position [0, 0]
